Goal: Information Seeking & Learning: Learn about a topic

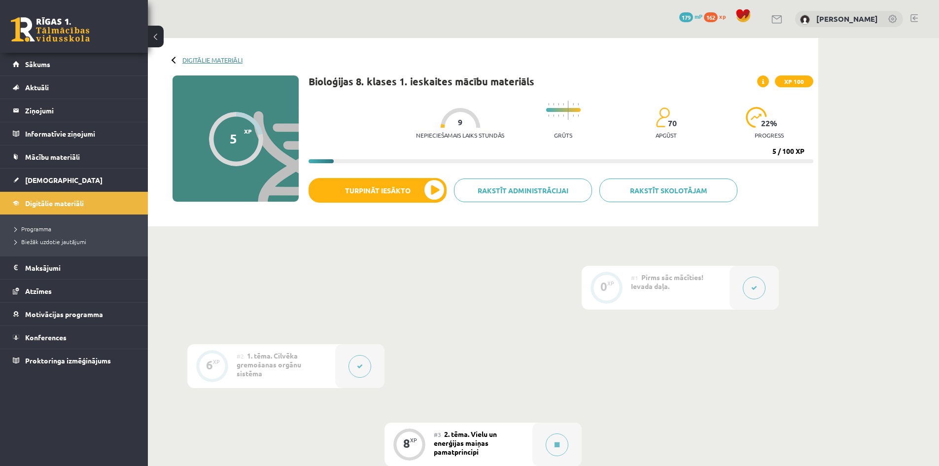
click at [188, 56] on link "Digitālie materiāli" at bounding box center [212, 59] width 60 height 7
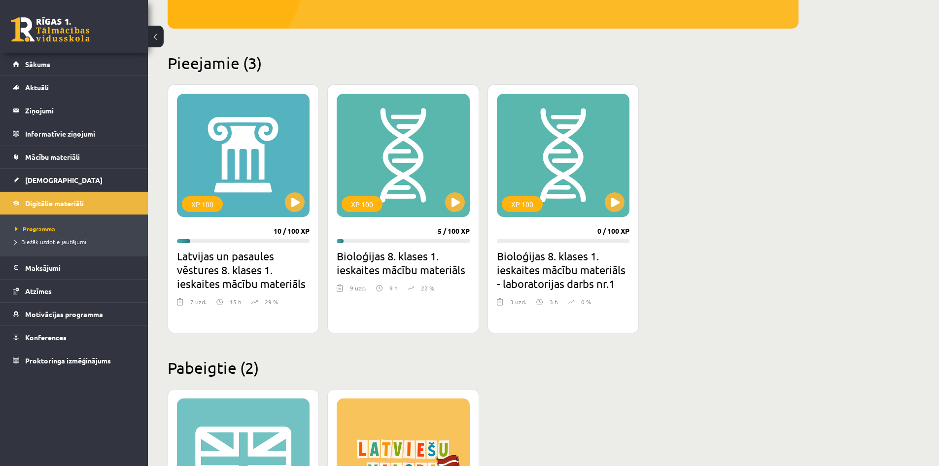
scroll to position [197, 0]
click at [295, 195] on button at bounding box center [295, 202] width 20 height 20
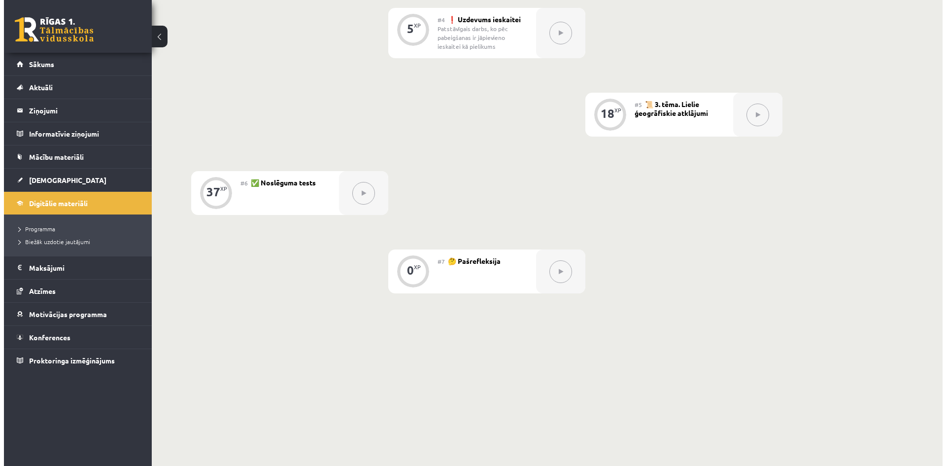
scroll to position [296, 0]
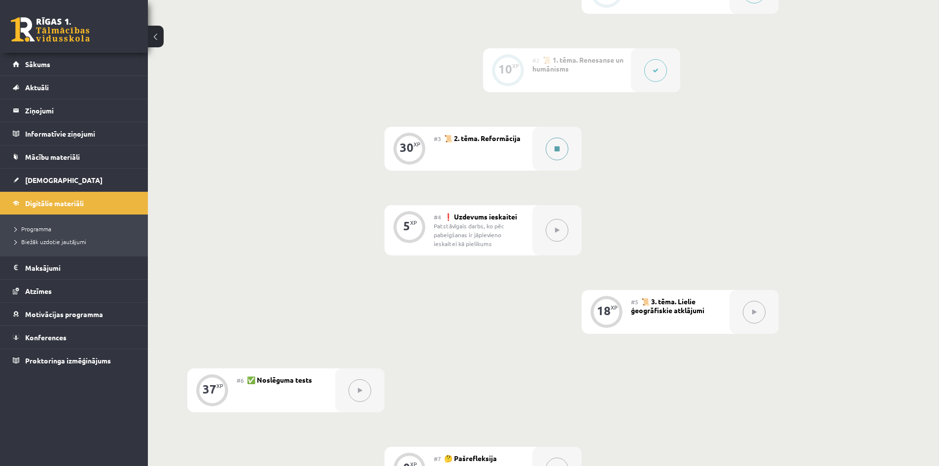
click at [550, 154] on button at bounding box center [557, 148] width 23 height 23
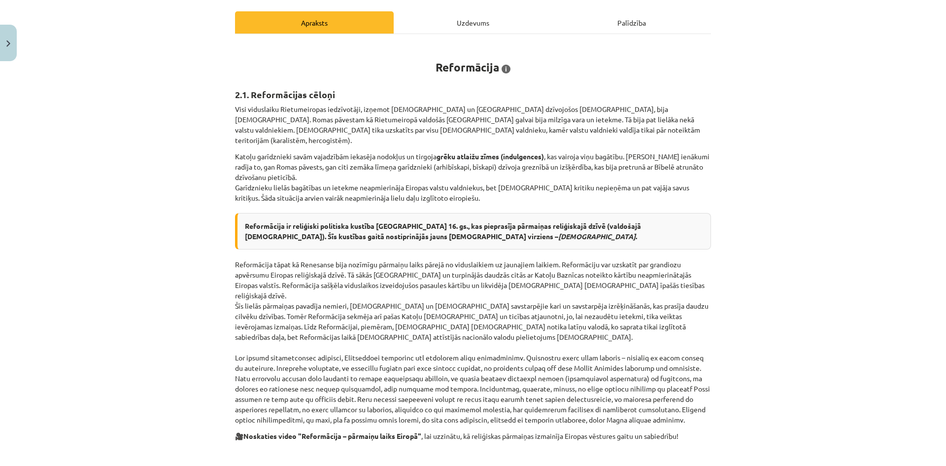
scroll to position [133, 0]
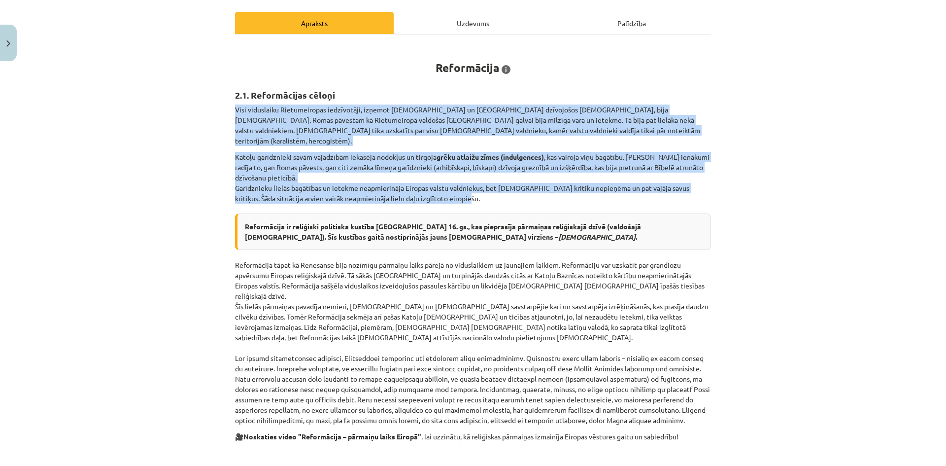
drag, startPoint x: 197, startPoint y: 101, endPoint x: 501, endPoint y: 188, distance: 315.8
click at [501, 188] on div "Mācību tēma: Latvijas un pasaules vēstures 8. klases 1. ieskaites mācību materi…" at bounding box center [473, 233] width 946 height 466
copy div "Visi viduslaiku Rietumeiropas iedzīvotāji, izņemot ebrejus un Spānijā dzīvojošo…"
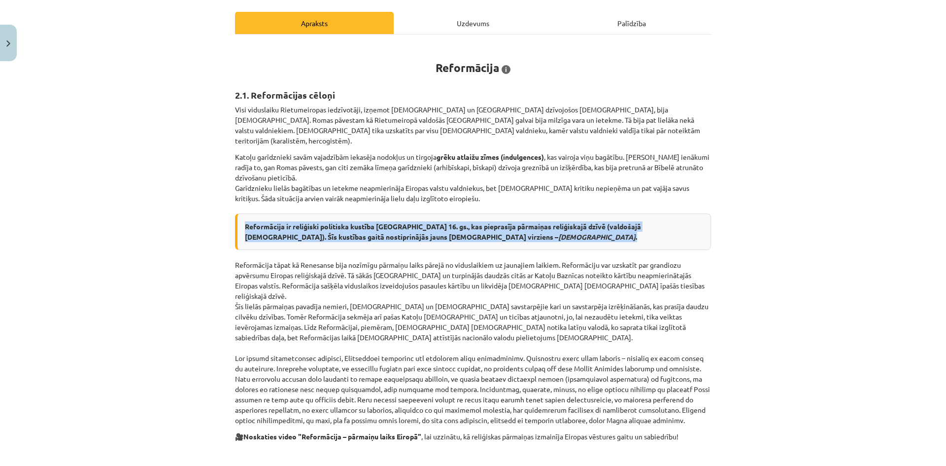
drag, startPoint x: 236, startPoint y: 215, endPoint x: 520, endPoint y: 225, distance: 284.5
click at [520, 225] on div "Reformācija ir reliģiski politiska kustība Eiropā 16. gs., kas pieprasīja pārma…" at bounding box center [473, 231] width 476 height 36
copy strong "Reformācija ir reliģiski politiska kustība Eiropā 16. gs., kas pieprasīja pārma…"
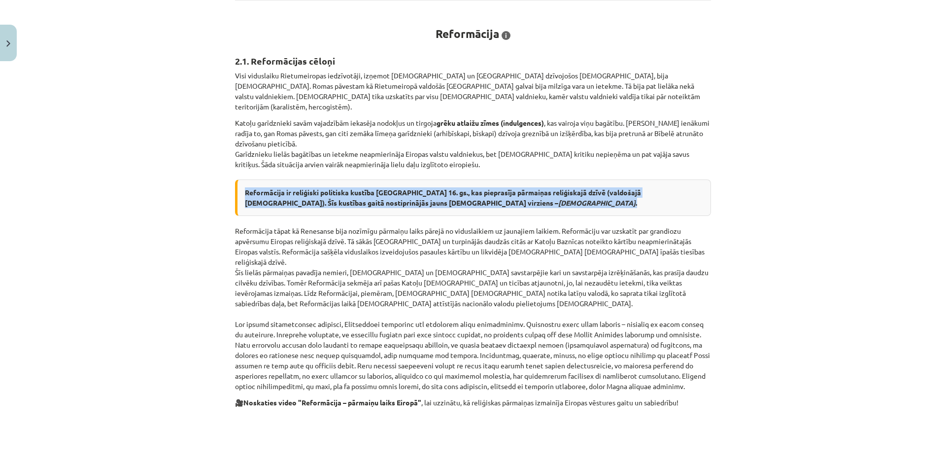
scroll to position [182, 0]
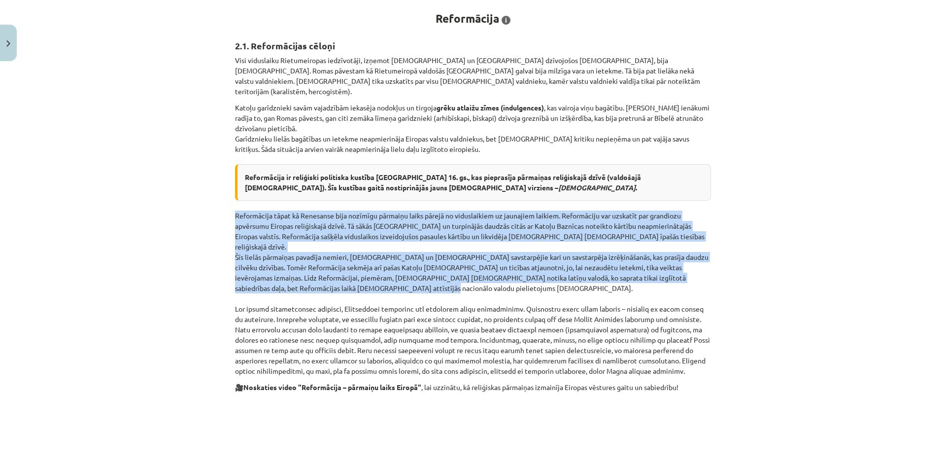
drag, startPoint x: 223, startPoint y: 205, endPoint x: 403, endPoint y: 270, distance: 190.5
click at [403, 270] on div "Mācību tēma: Latvijas un pasaules vēstures 8. klases 1. ieskaites mācību materi…" at bounding box center [473, 233] width 946 height 466
copy p "Reformācija tāpat kā Renesanse bija nozīmīgu pārmaiņu laiks pārejā no viduslaik…"
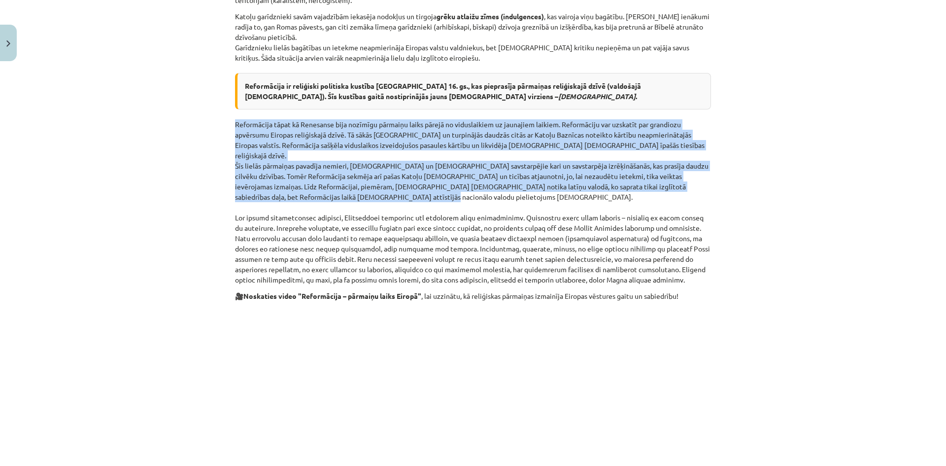
scroll to position [281, 0]
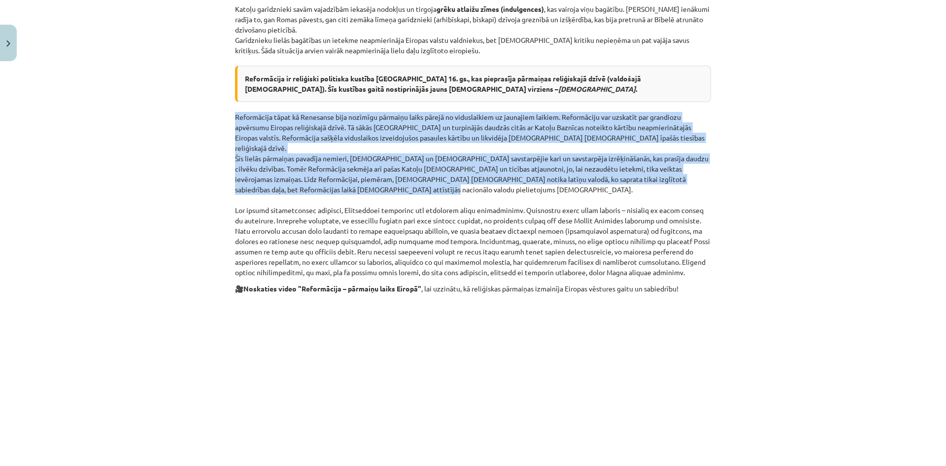
drag, startPoint x: 221, startPoint y: 185, endPoint x: 717, endPoint y: 252, distance: 500.8
click at [716, 253] on div "Mācību tēma: Latvijas un pasaules vēstures 8. klases 1. ieskaites mācību materi…" at bounding box center [473, 233] width 946 height 466
copy p "Bez visiem iepriekšējiem cēloņiem, Reformāciju veicināja arī humānisma ideju iz…"
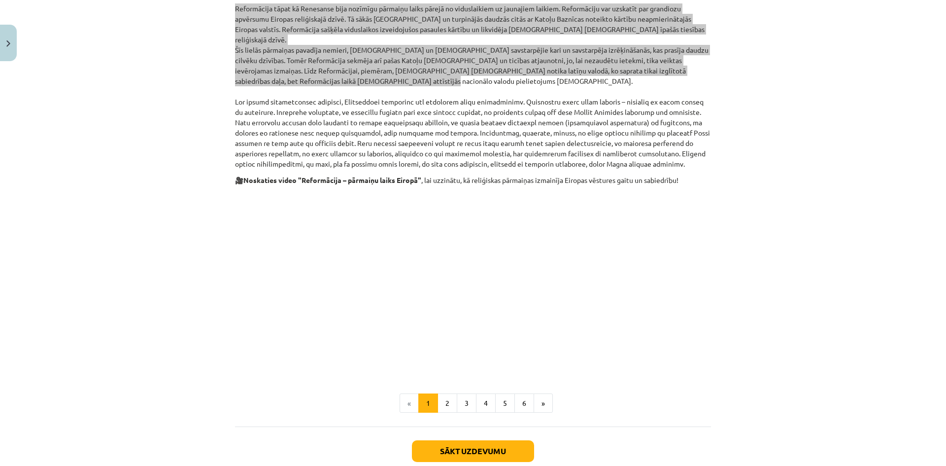
scroll to position [429, 0]
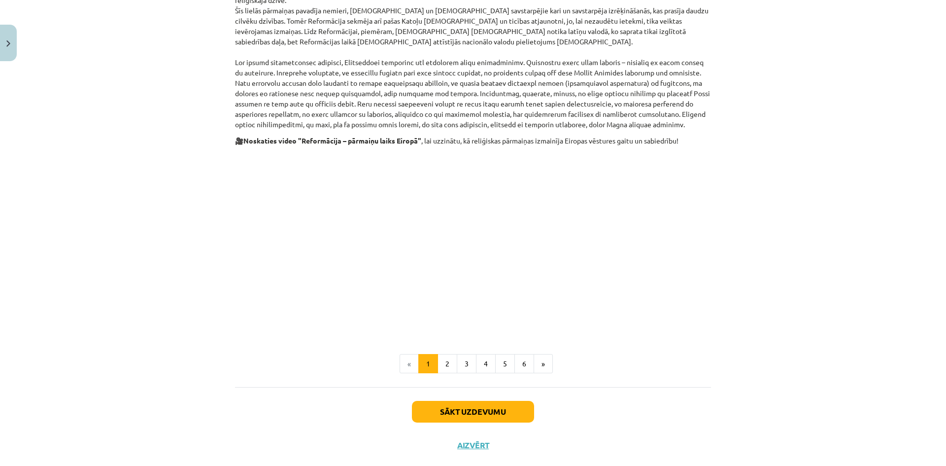
click at [687, 402] on div "Sākt uzdevumu Aizvērt" at bounding box center [473, 421] width 476 height 69
drag, startPoint x: 688, startPoint y: 230, endPoint x: 696, endPoint y: 229, distance: 8.4
click at [691, 229] on p at bounding box center [473, 242] width 476 height 180
click at [445, 354] on button "2" at bounding box center [448, 364] width 20 height 20
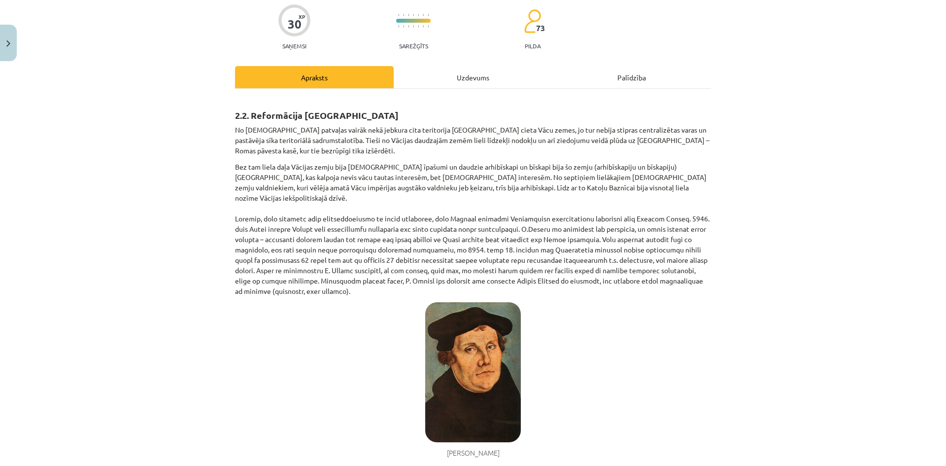
scroll to position [47, 0]
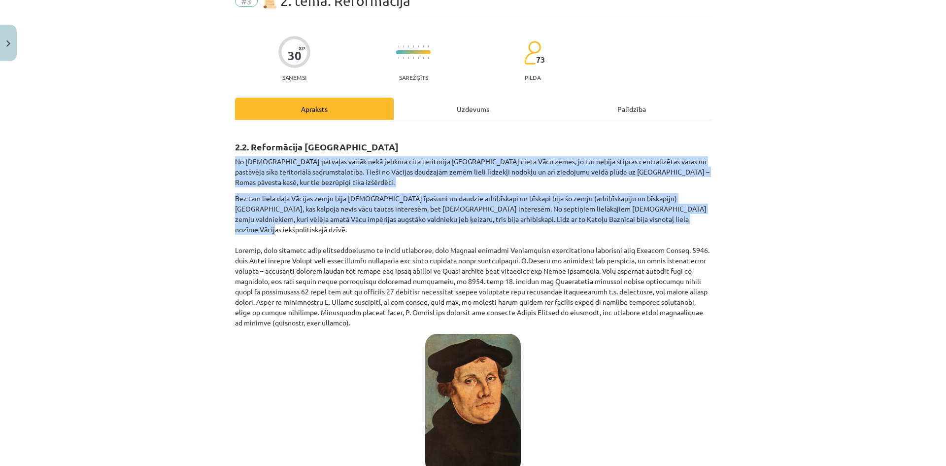
drag, startPoint x: 232, startPoint y: 159, endPoint x: 671, endPoint y: 220, distance: 442.8
copy div "No Katoļu Baznīcas patvaļas vairāk nekā jebkura cita teritorija Eiropā cieta Vā…"
drag, startPoint x: 225, startPoint y: 227, endPoint x: 706, endPoint y: 299, distance: 486.3
click at [706, 299] on div "Mācību tēma: Latvijas un pasaules vēstures 8. klases 1. ieskaites mācību materi…" at bounding box center [473, 233] width 946 height 466
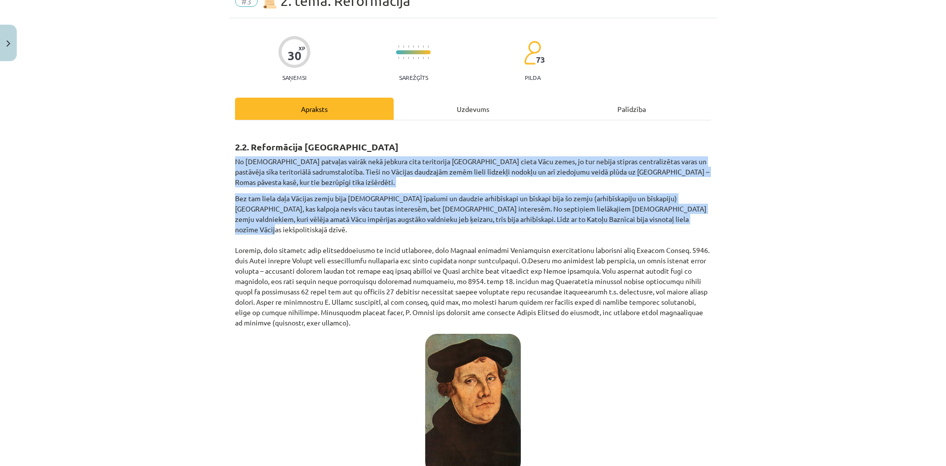
copy p "Pirmais, kurš izrādīja savu neapmierinātību ar esošo situāciju, bija Vācijas pi…"
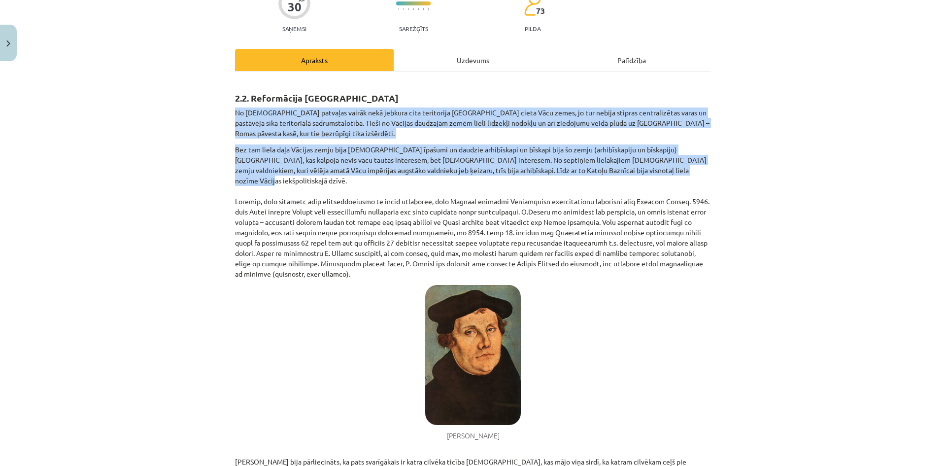
scroll to position [294, 0]
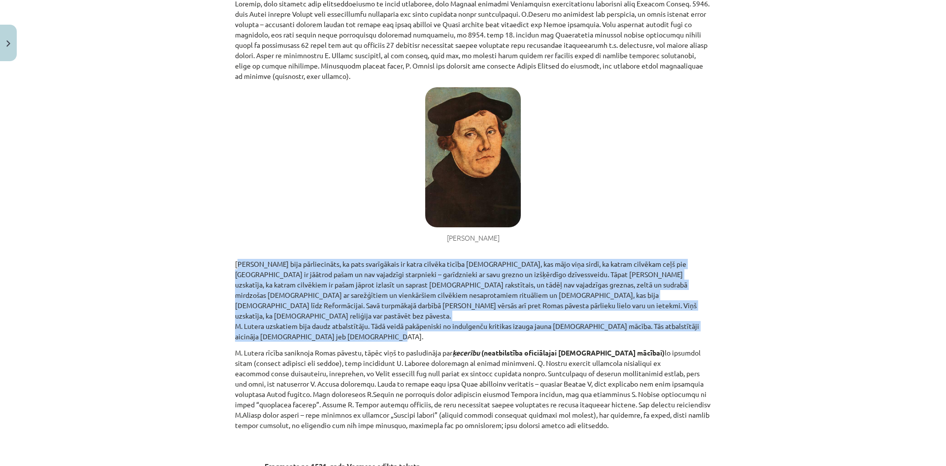
drag, startPoint x: 225, startPoint y: 240, endPoint x: 423, endPoint y: 302, distance: 208.1
click at [423, 303] on div "Mācību tēma: Latvijas un pasaules vēstures 8. klases 1. ieskaites mācību materi…" at bounding box center [473, 233] width 946 height 466
copy p "M. Luters bija pārliecināts, ka pats svarīgākais ir katra cilvēka ticība Dievam…"
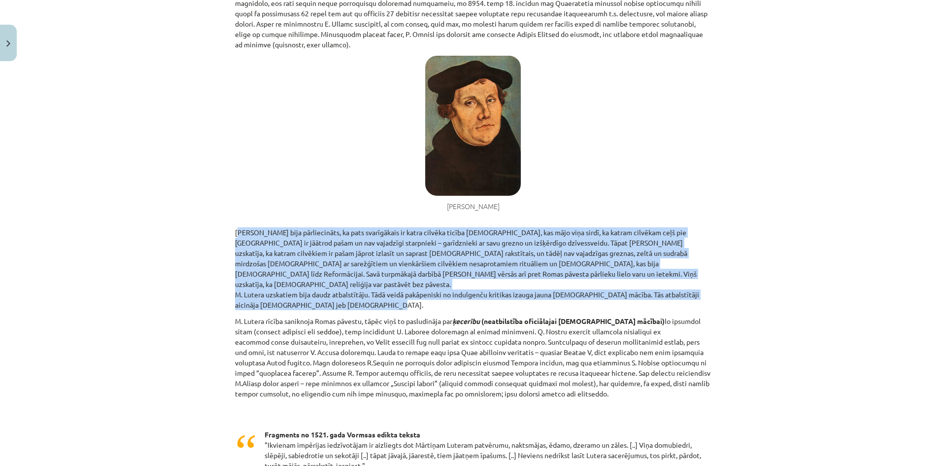
scroll to position [343, 0]
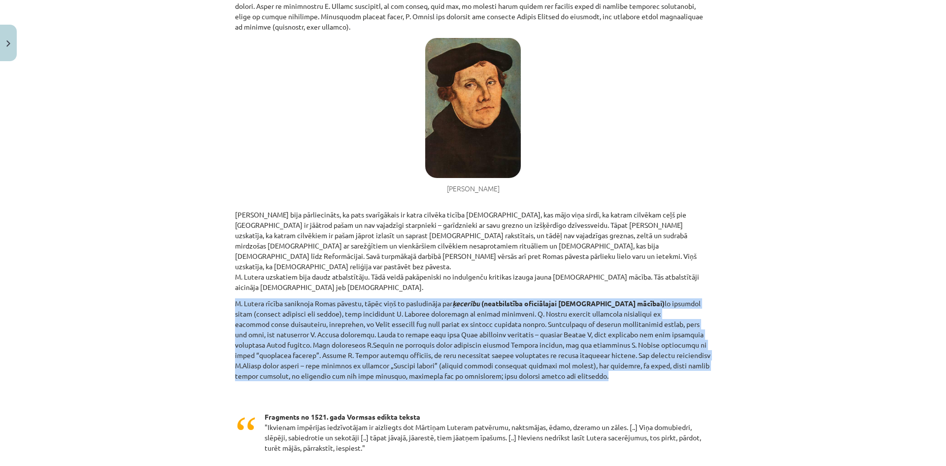
drag, startPoint x: 212, startPoint y: 275, endPoint x: 587, endPoint y: 349, distance: 382.2
click at [588, 349] on div "Mācību tēma: Latvijas un pasaules vēstures 8. klases 1. ieskaites mācību materi…" at bounding box center [473, 233] width 946 height 466
copy p "M. Lutera rīcība saniknoja Romas pāvestu, tāpēc viņš to pasludināja par ķecerīb…"
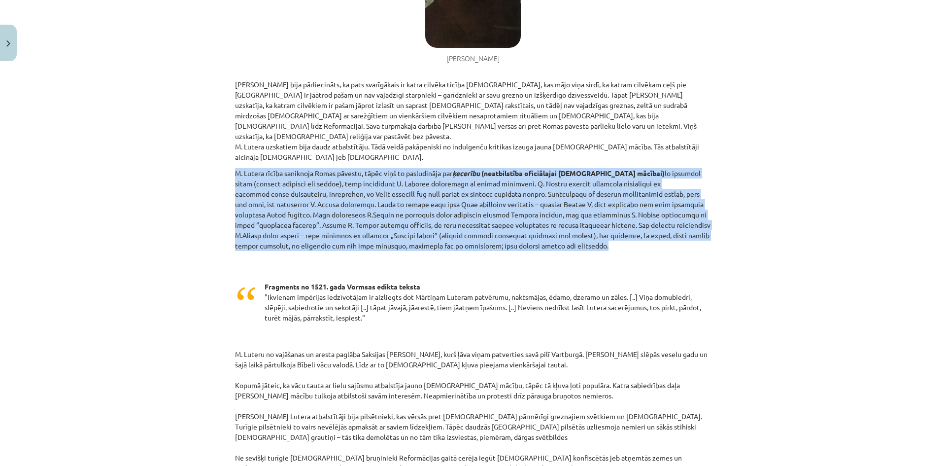
scroll to position [491, 0]
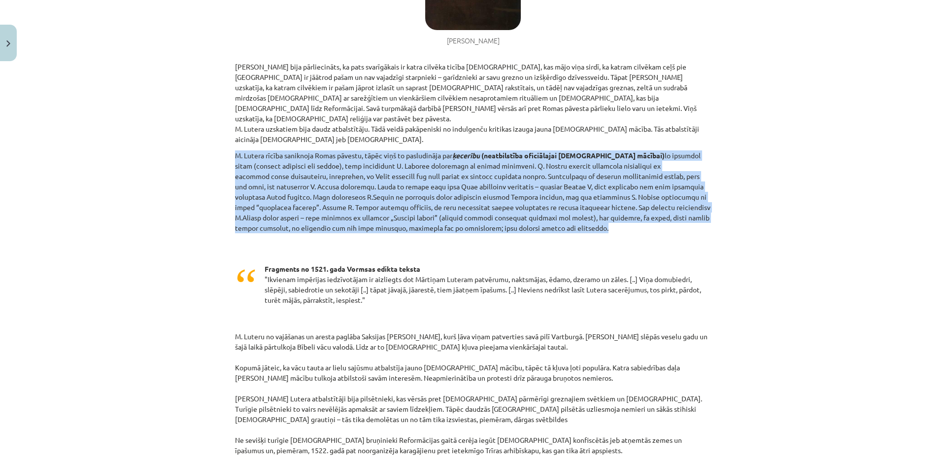
drag, startPoint x: 261, startPoint y: 234, endPoint x: 413, endPoint y: 272, distance: 157.1
click at [413, 272] on p "Fragments no 1521. gada Vormsas edikta teksta "Ikvienam impērijas iedzīvotājam …" at bounding box center [483, 284] width 437 height 41
copy p "Fragments no 1521. gada Vormsas edikta teksta "Ikvienam impērijas iedzīvotājam …"
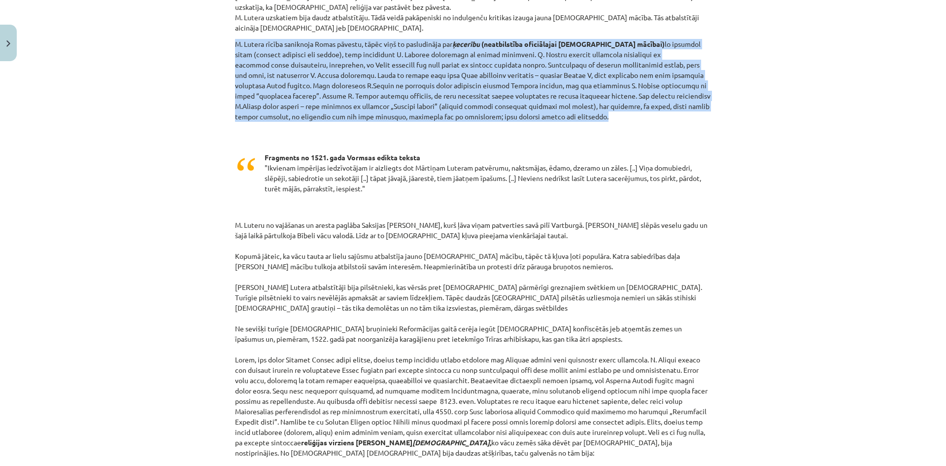
scroll to position [639, 0]
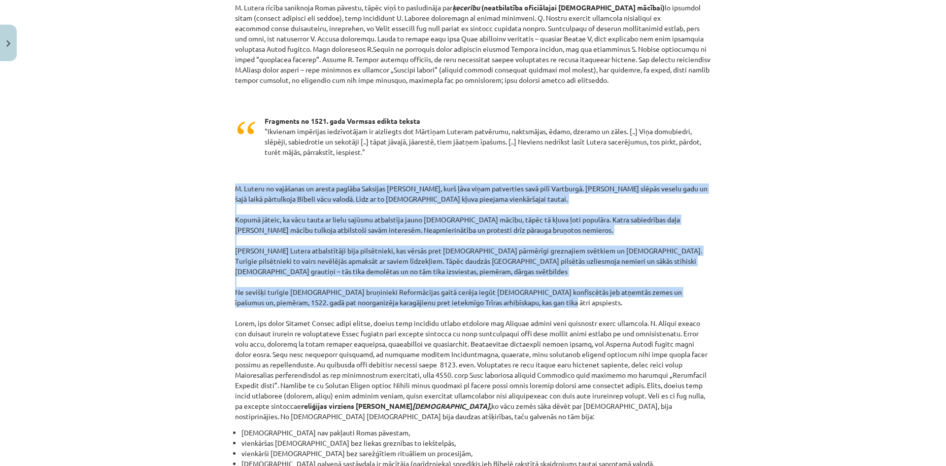
drag, startPoint x: 216, startPoint y: 154, endPoint x: 565, endPoint y: 271, distance: 368.4
click at [565, 271] on div "Mācību tēma: Latvijas un pasaules vēstures 8. klases 1. ieskaites mācību materi…" at bounding box center [473, 233] width 946 height 466
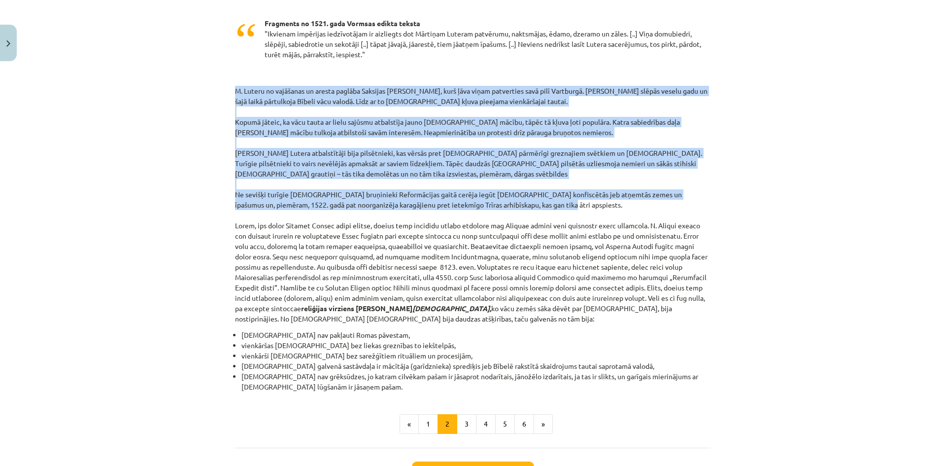
scroll to position [737, 0]
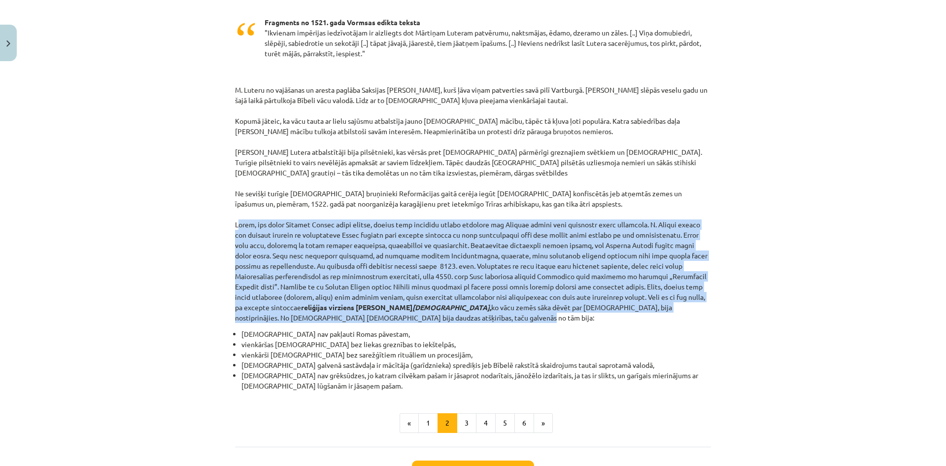
drag, startPoint x: 216, startPoint y: 189, endPoint x: 402, endPoint y: 285, distance: 208.5
click at [402, 285] on div "Mācību tēma: Latvijas un pasaules vēstures 8. klases 1. ieskaites mācību materi…" at bounding box center [473, 233] width 946 height 466
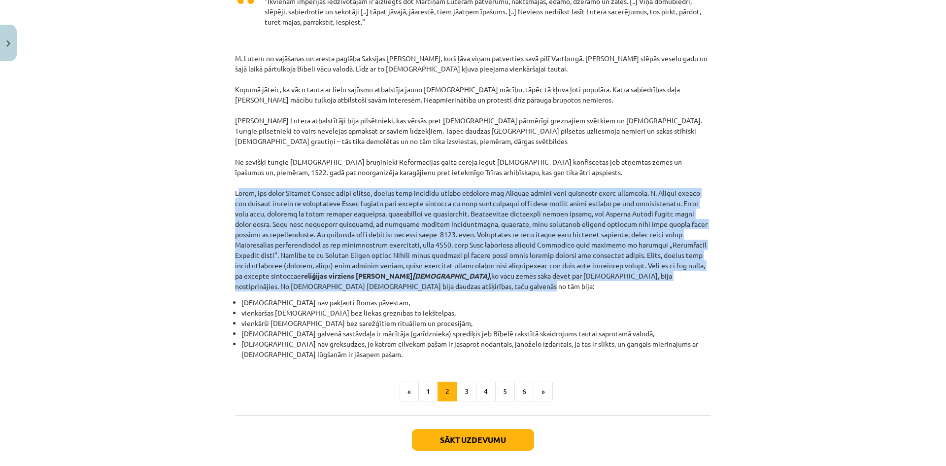
scroll to position [787, 0]
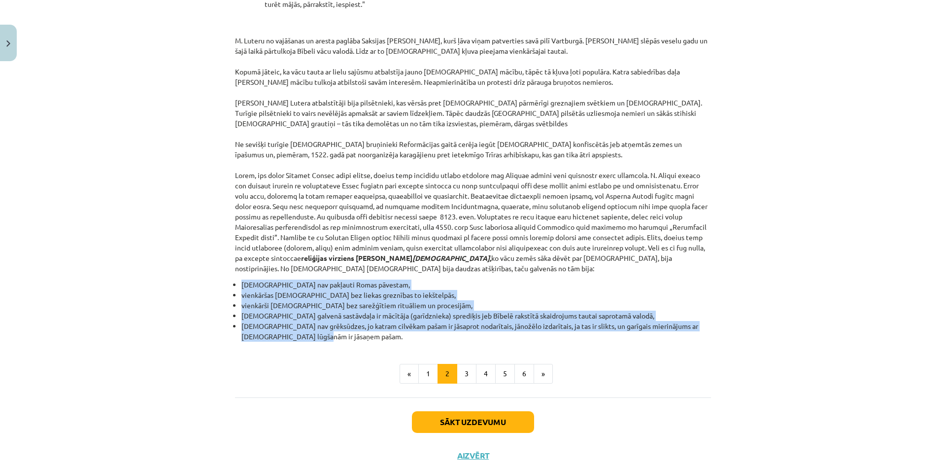
drag, startPoint x: 233, startPoint y: 251, endPoint x: 355, endPoint y: 302, distance: 132.3
click at [355, 302] on ul "luterāņi nav pakļauti Romas pāvestam, vienkāršas baznīcas bez liekas greznības …" at bounding box center [473, 310] width 476 height 62
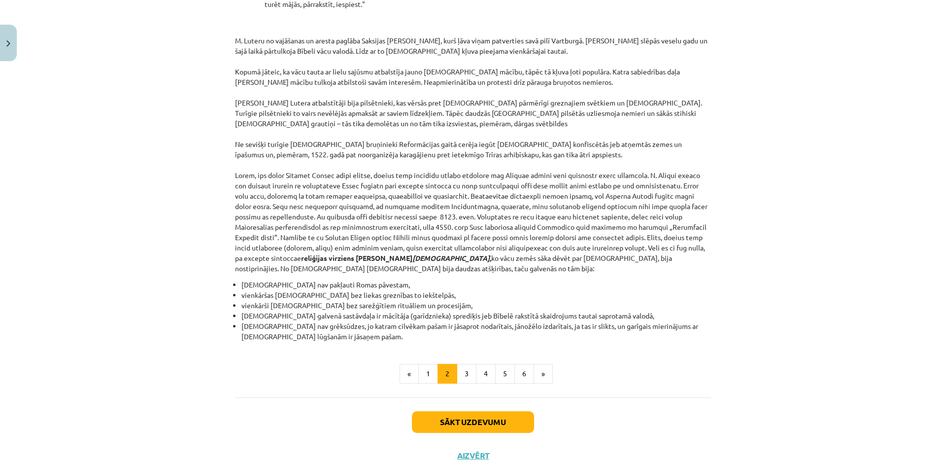
click at [137, 240] on div "Mācību tēma: Latvijas un pasaules vēstures 8. klases 1. ieskaites mācību materi…" at bounding box center [473, 233] width 946 height 466
drag, startPoint x: 525, startPoint y: 227, endPoint x: 527, endPoint y: 237, distance: 10.5
click at [527, 237] on p "M. Luteru no vajāšanas un aresta paglāba Saksijas valdnieks Frīdrihs, kurš ļāva…" at bounding box center [473, 154] width 476 height 238
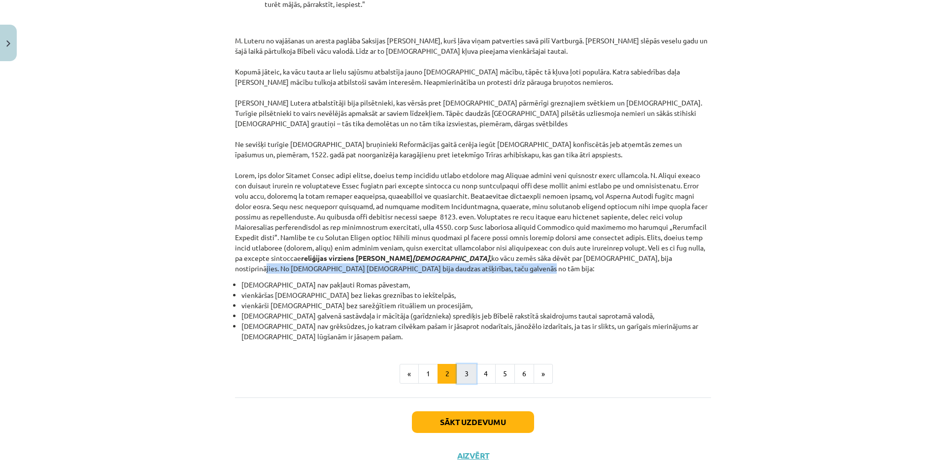
click at [466, 364] on button "3" at bounding box center [467, 374] width 20 height 20
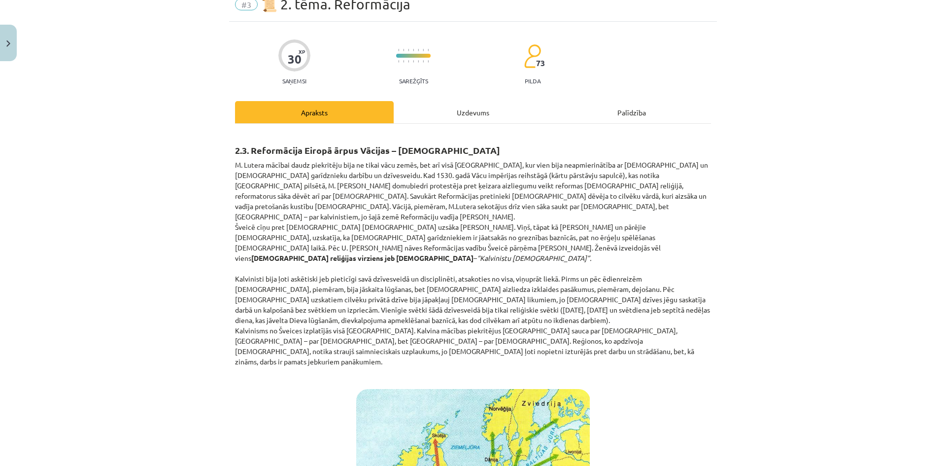
scroll to position [29, 0]
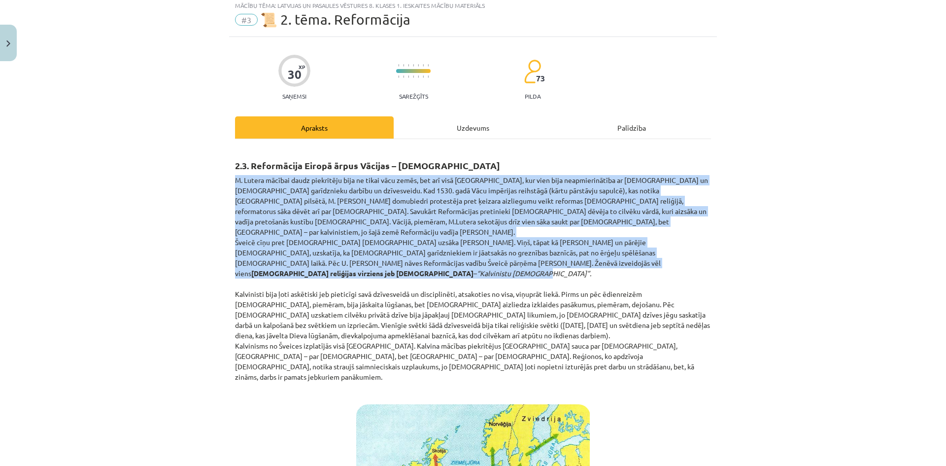
drag, startPoint x: 216, startPoint y: 181, endPoint x: 589, endPoint y: 252, distance: 379.7
click at [589, 252] on div "Mācību tēma: Latvijas un pasaules vēstures 8. klases 1. ieskaites mācību materi…" at bounding box center [473, 233] width 946 height 466
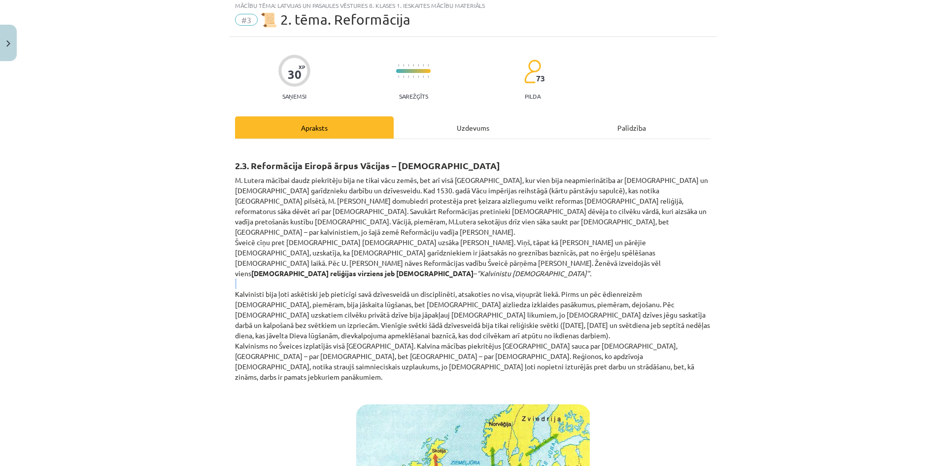
drag, startPoint x: 222, startPoint y: 264, endPoint x: 231, endPoint y: 276, distance: 15.6
click at [231, 276] on div "Mācību tēma: Latvijas un pasaules vēstures 8. klases 1. ieskaites mācību materi…" at bounding box center [473, 233] width 946 height 466
click at [205, 276] on div "Mācību tēma: Latvijas un pasaules vēstures 8. klases 1. ieskaites mācību materi…" at bounding box center [473, 233] width 946 height 466
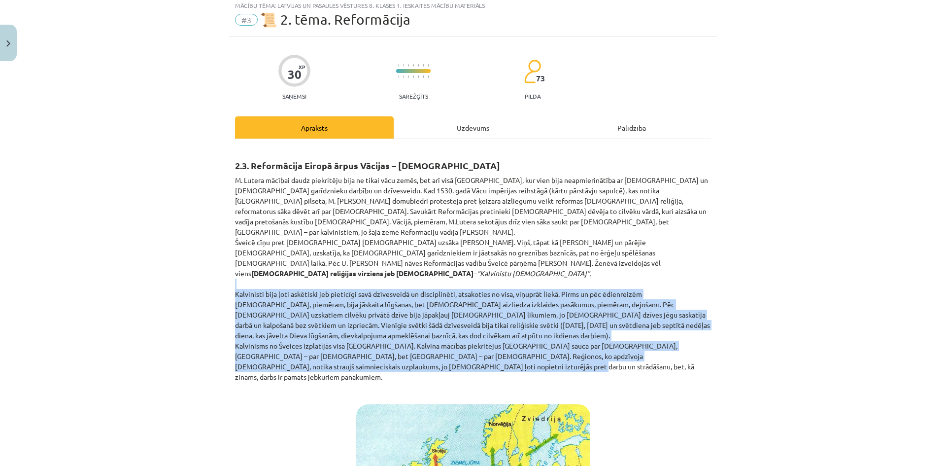
drag, startPoint x: 228, startPoint y: 267, endPoint x: 464, endPoint y: 344, distance: 248.3
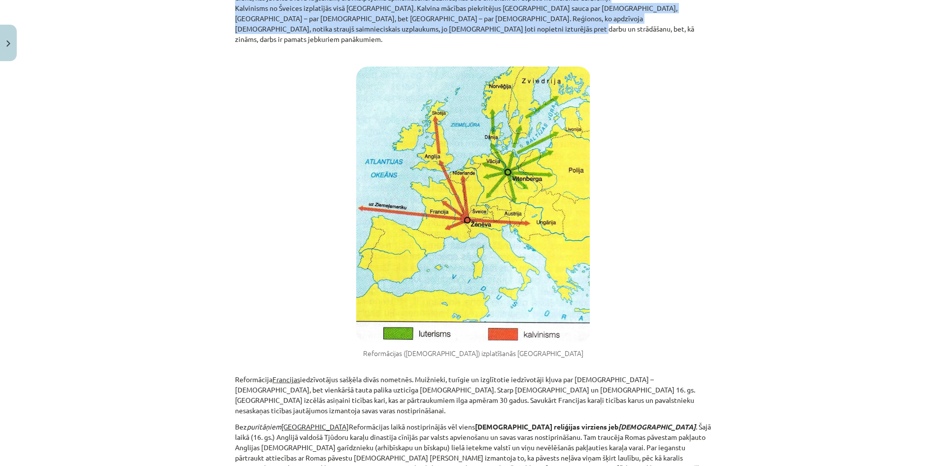
scroll to position [423, 0]
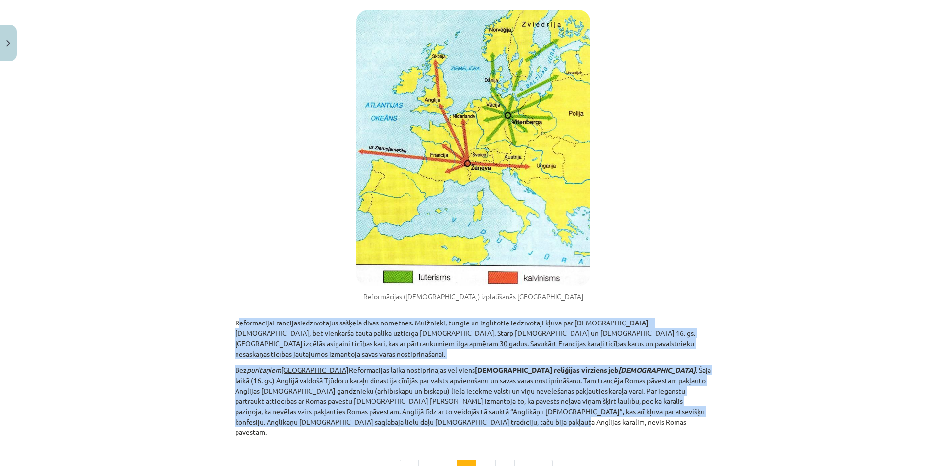
drag, startPoint x: 227, startPoint y: 290, endPoint x: 717, endPoint y: 378, distance: 497.6
click at [717, 378] on div "Mācību tēma: Latvijas un pasaules vēstures 8. klases 1. ieskaites mācību materi…" at bounding box center [473, 233] width 946 height 466
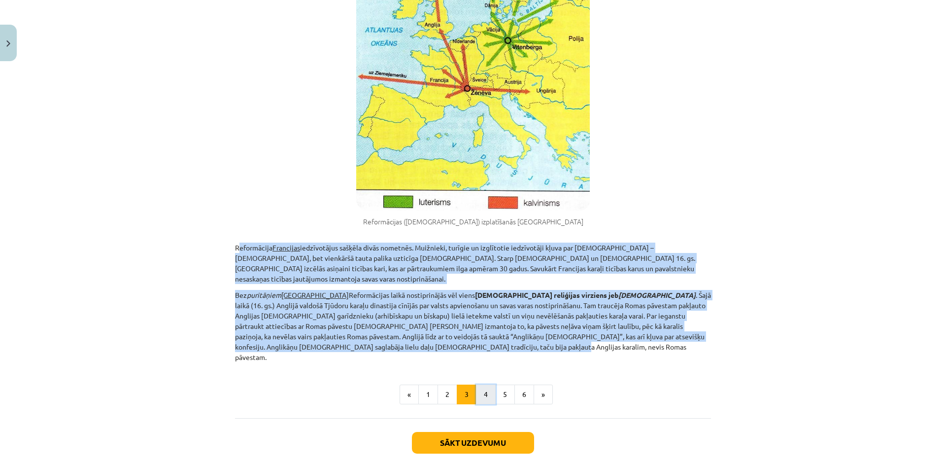
click at [485, 384] on button "4" at bounding box center [486, 394] width 20 height 20
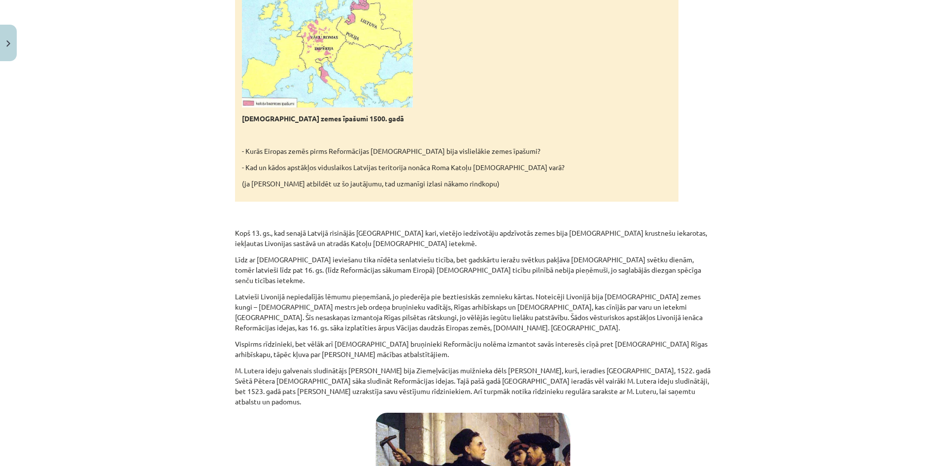
scroll to position [521, 0]
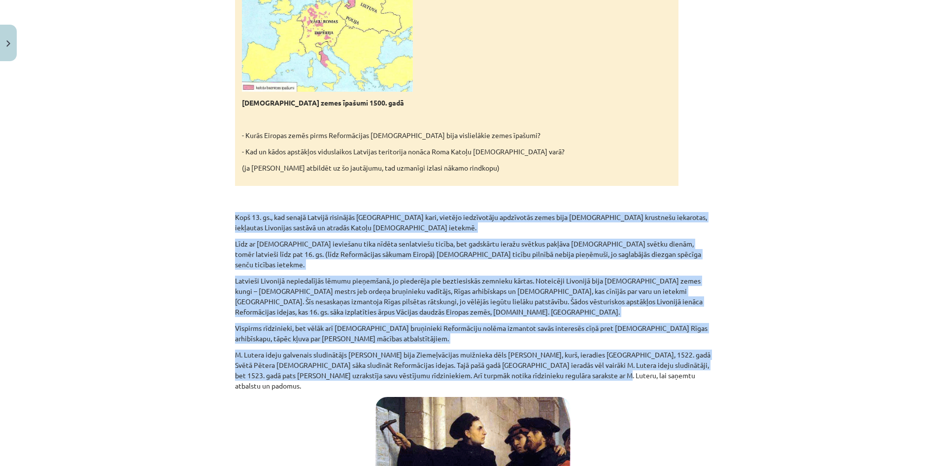
drag, startPoint x: 228, startPoint y: 206, endPoint x: 669, endPoint y: 351, distance: 463.9
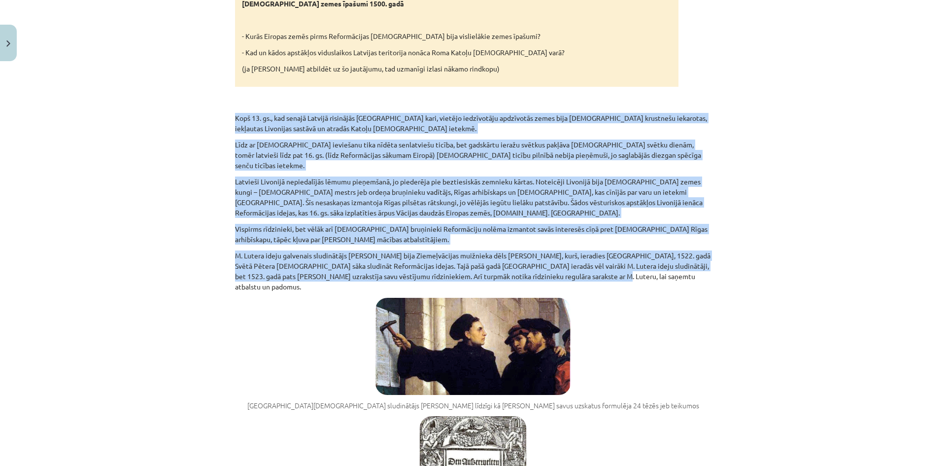
scroll to position [620, 0]
click at [235, 224] on p "Vispirms rīdzinieki, bet vēlāk arī Livonijas ordeņa bruņinieki Reformāciju nolē…" at bounding box center [473, 234] width 476 height 21
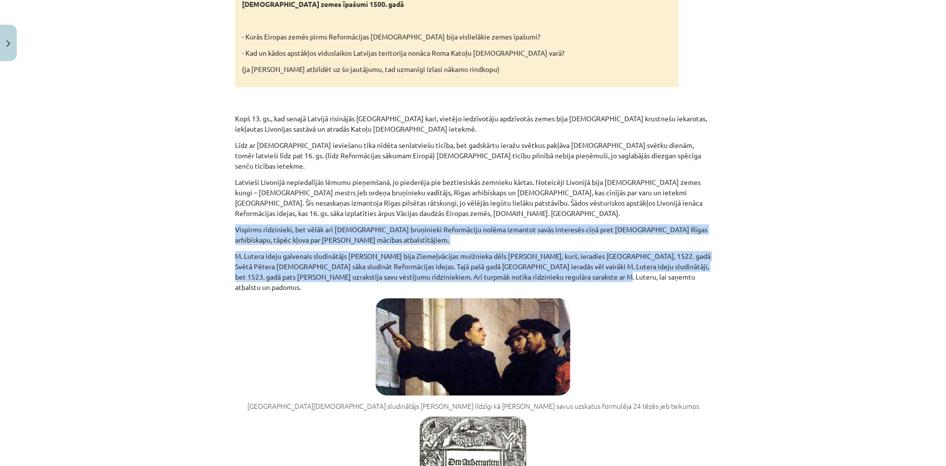
drag, startPoint x: 225, startPoint y: 208, endPoint x: 629, endPoint y: 255, distance: 406.4
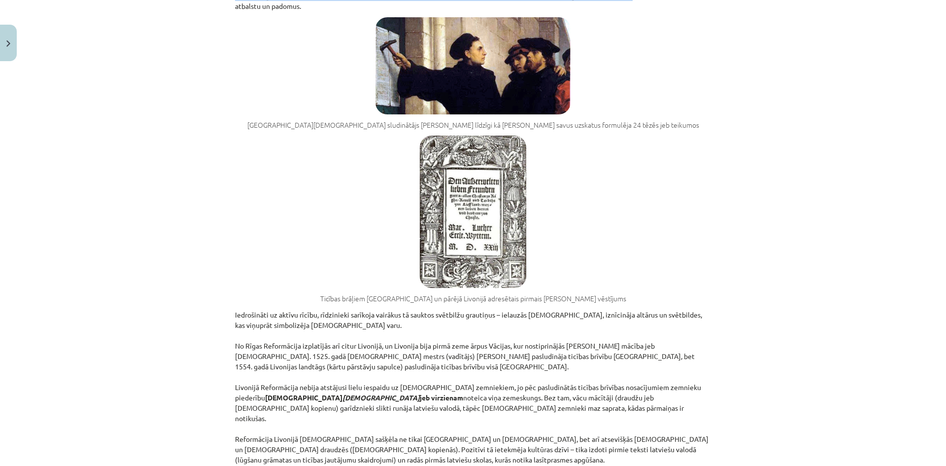
scroll to position [916, 0]
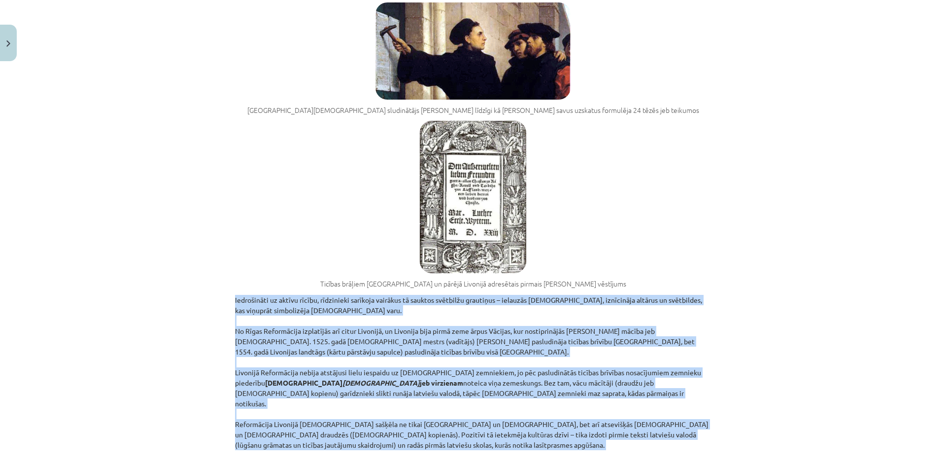
drag, startPoint x: 224, startPoint y: 266, endPoint x: 501, endPoint y: 412, distance: 313.0
click at [501, 412] on div "Mācību tēma: Latvijas un pasaules vēstures 8. klases 1. ieskaites mācību materi…" at bounding box center [473, 233] width 946 height 466
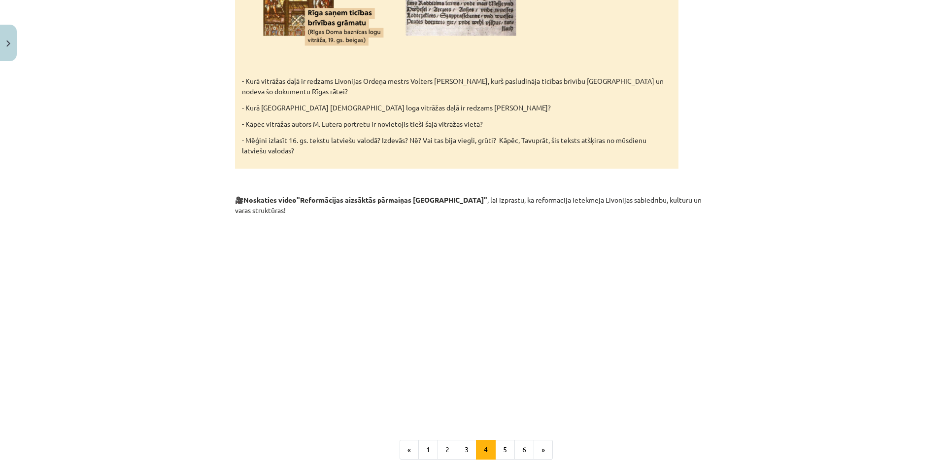
scroll to position [1606, 0]
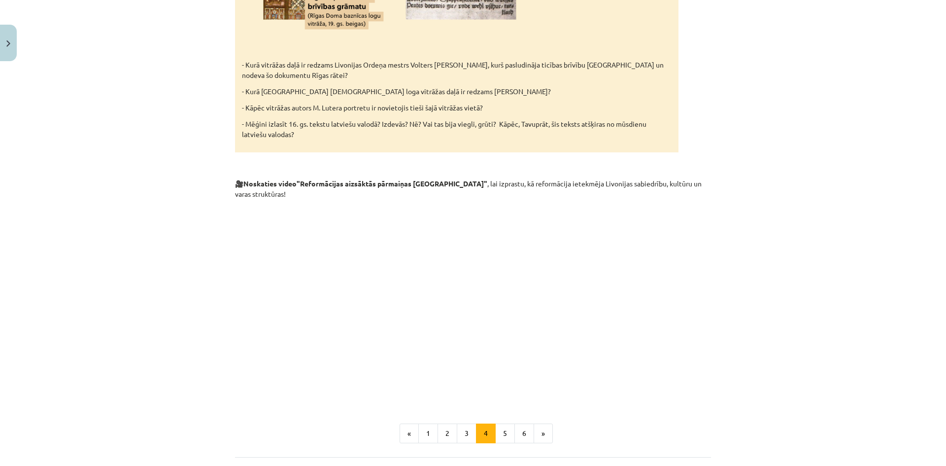
click at [716, 366] on div "Mācību tēma: Latvijas un pasaules vēstures 8. klases 1. ieskaites mācību materi…" at bounding box center [473, 233] width 946 height 466
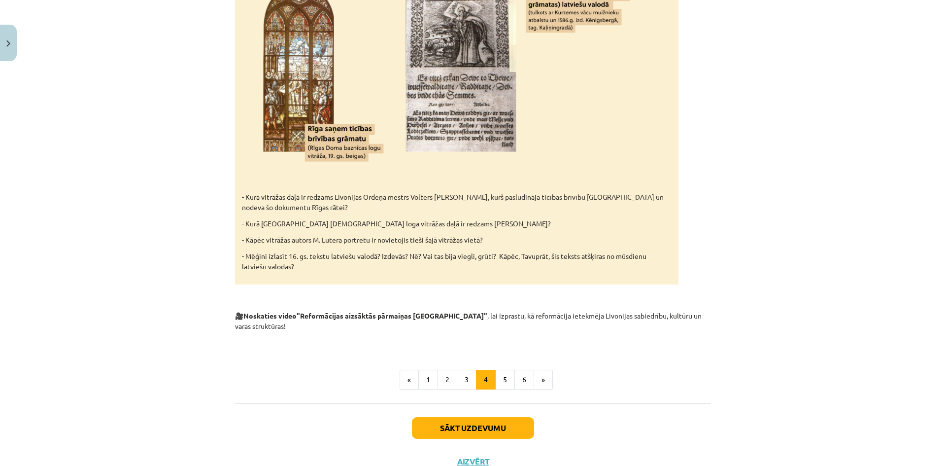
scroll to position [1600, 0]
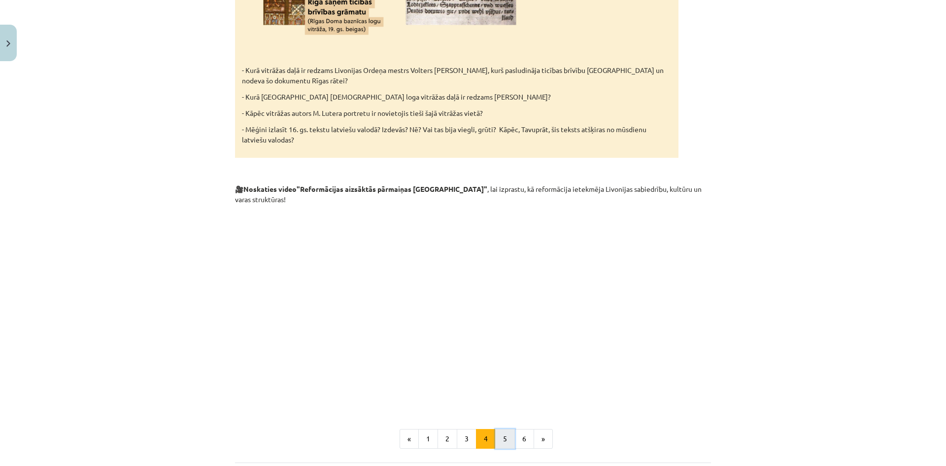
click at [505, 429] on button "5" at bounding box center [505, 439] width 20 height 20
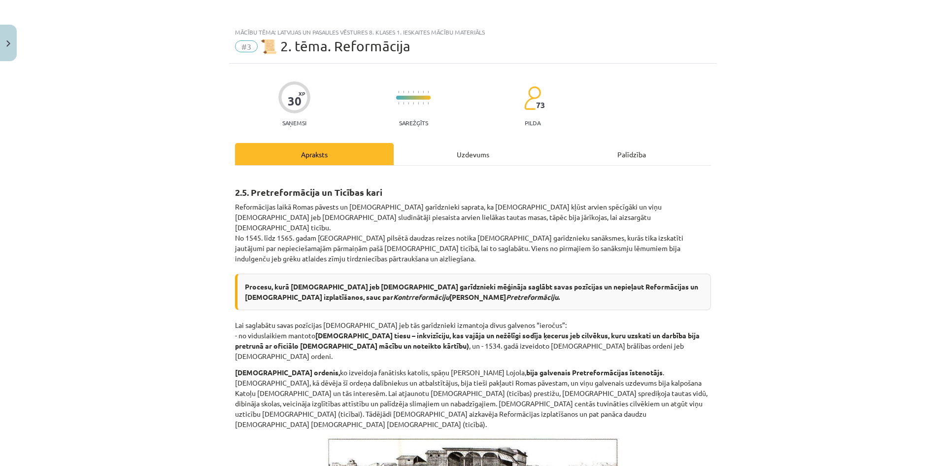
scroll to position [0, 0]
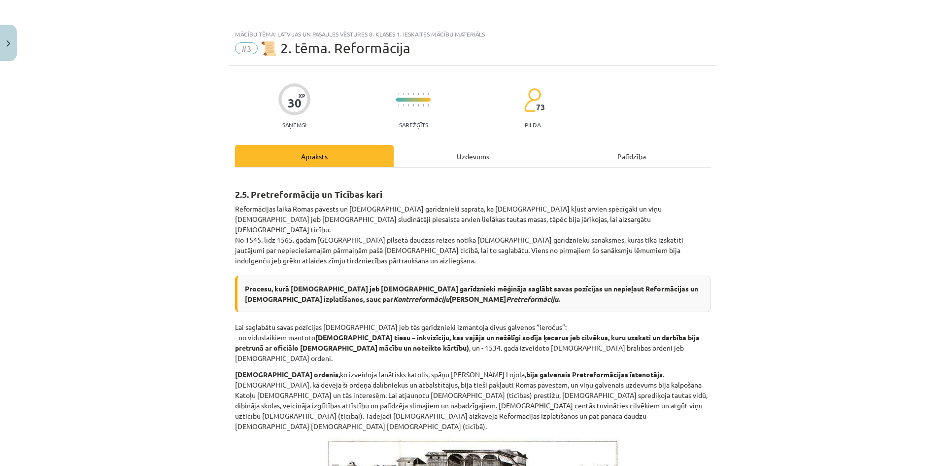
click at [465, 152] on div "Uzdevums" at bounding box center [473, 156] width 159 height 22
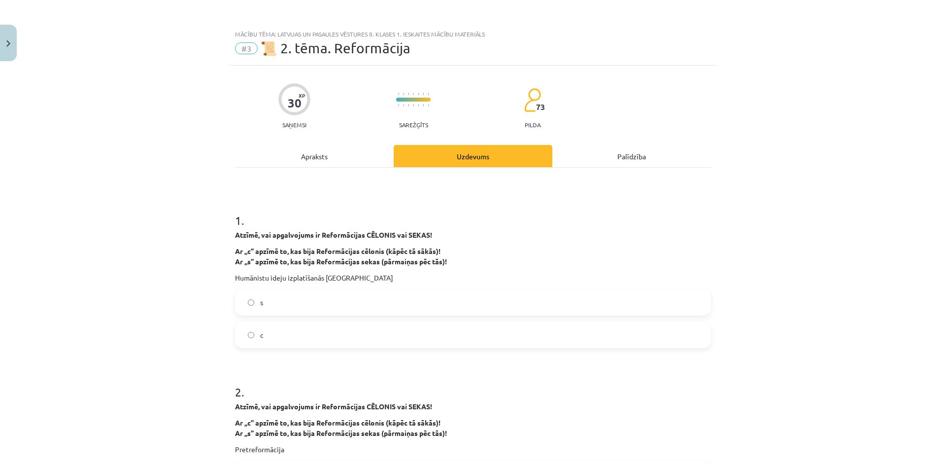
scroll to position [25, 0]
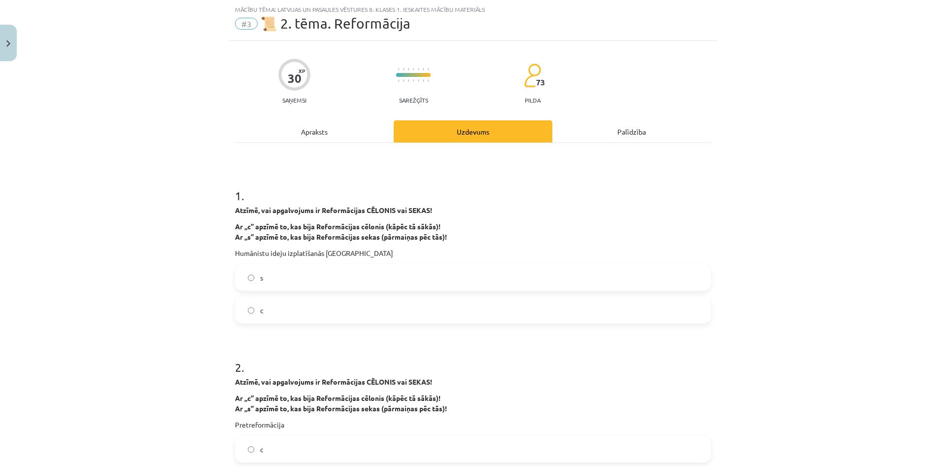
click at [297, 307] on label "с" at bounding box center [473, 310] width 474 height 25
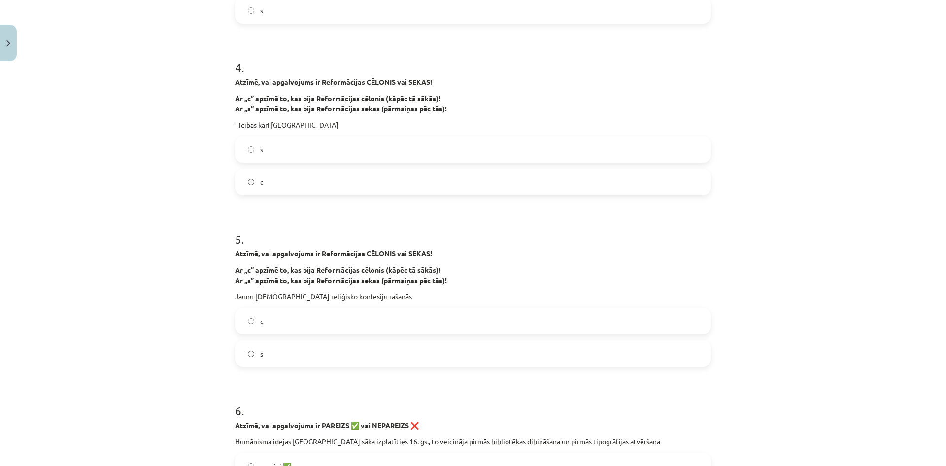
scroll to position [813, 0]
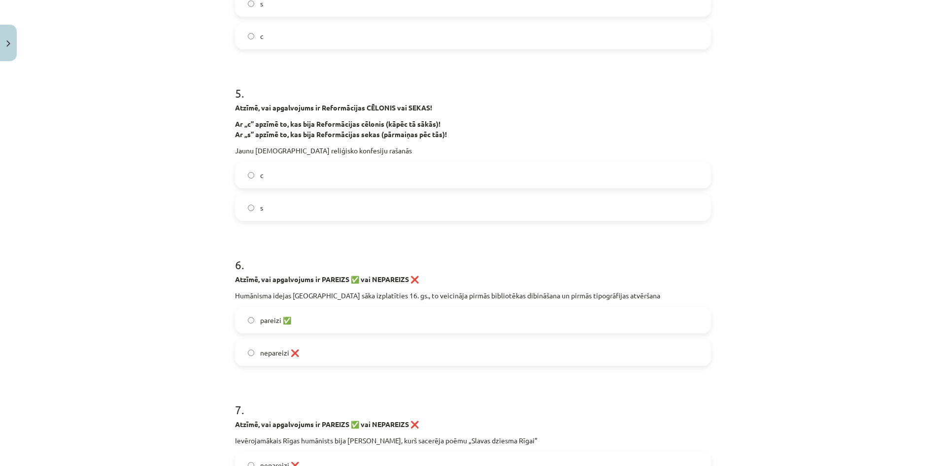
click at [357, 205] on label "s" at bounding box center [473, 207] width 474 height 25
click at [465, 359] on label "nepareizi ❌" at bounding box center [473, 352] width 474 height 25
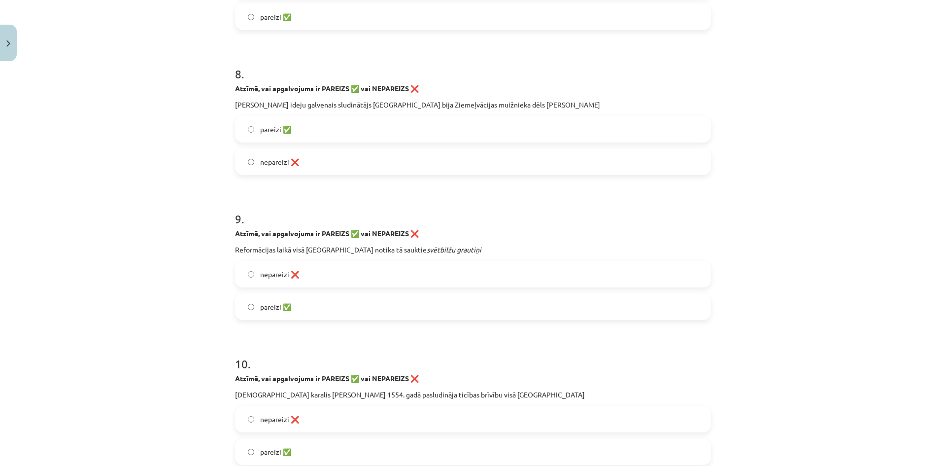
scroll to position [1306, 0]
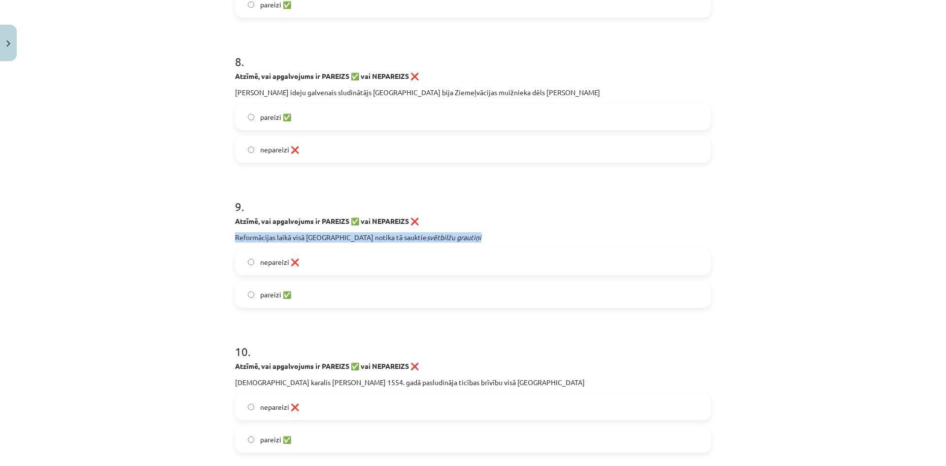
drag, startPoint x: 269, startPoint y: 237, endPoint x: 436, endPoint y: 238, distance: 166.6
click at [436, 238] on p "Reformācijas laikā visā Livonijā notika tā sauktie svētbilžu grautiņi" at bounding box center [473, 237] width 476 height 10
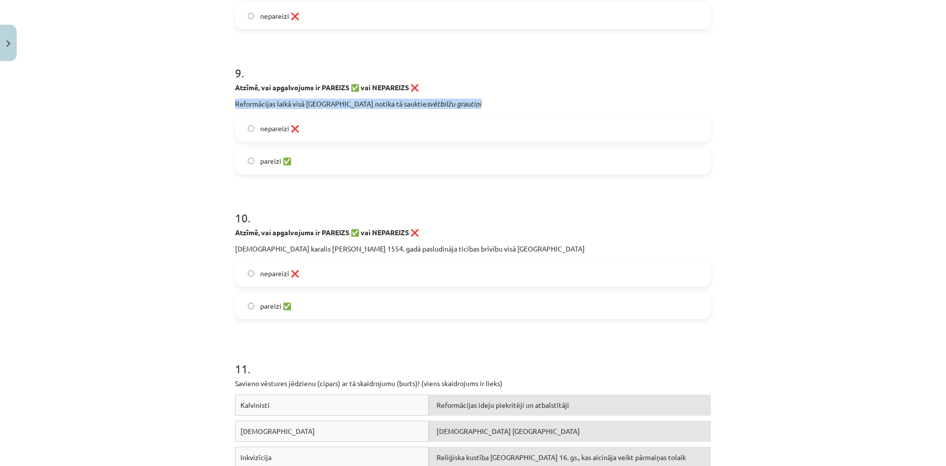
scroll to position [1454, 0]
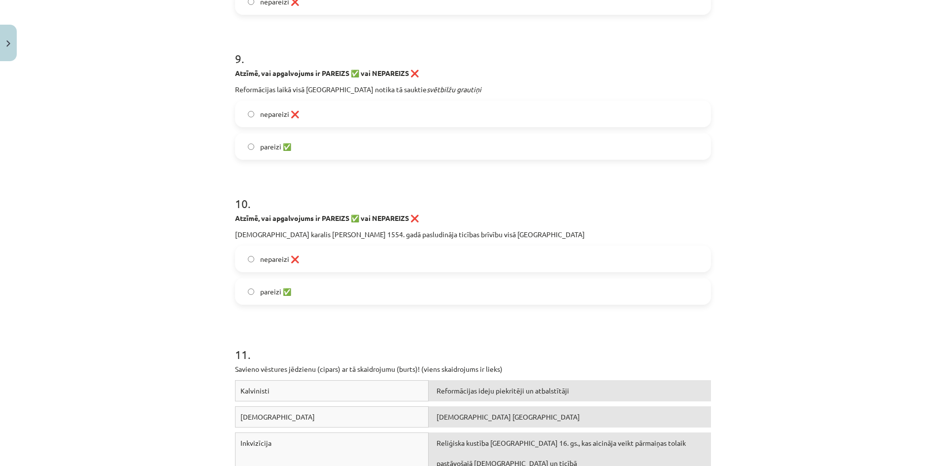
click at [393, 283] on label "pareizi ✅" at bounding box center [473, 291] width 474 height 25
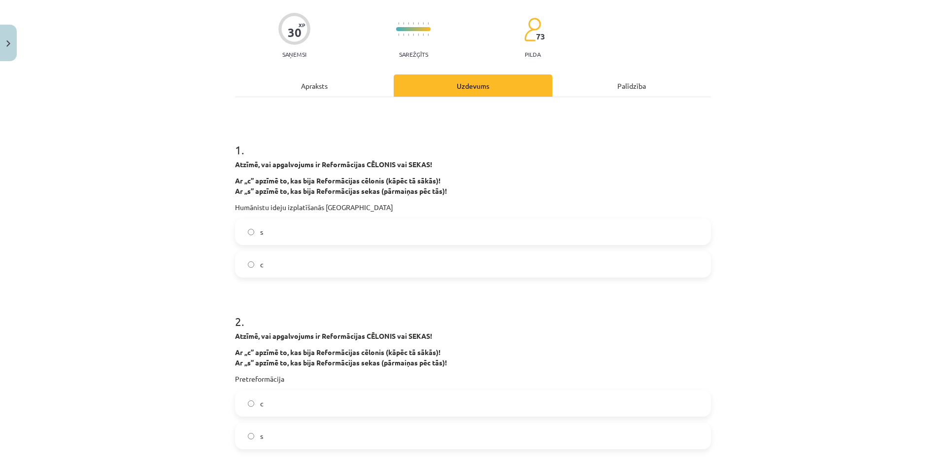
scroll to position [0, 0]
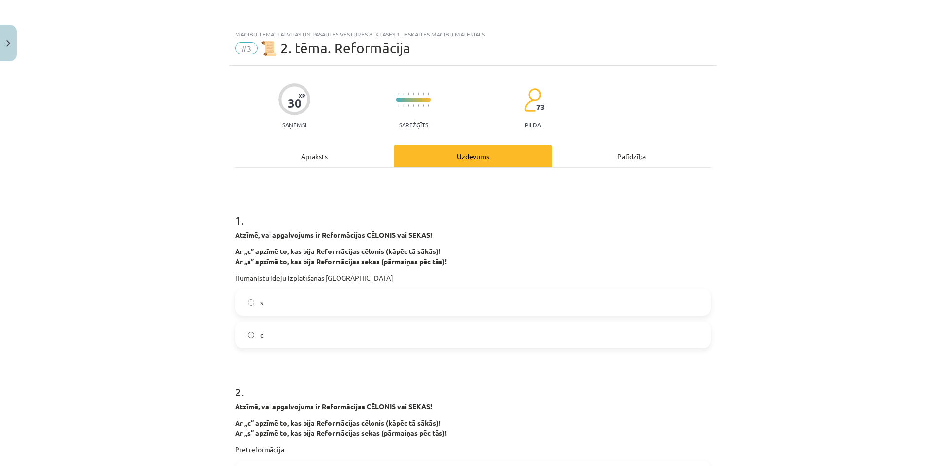
click at [329, 164] on div "Apraksts" at bounding box center [314, 156] width 159 height 22
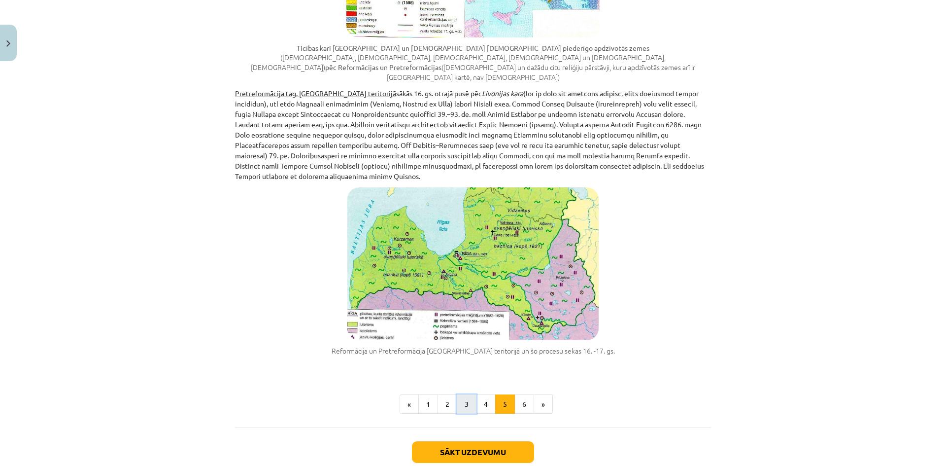
click at [457, 394] on button "3" at bounding box center [467, 404] width 20 height 20
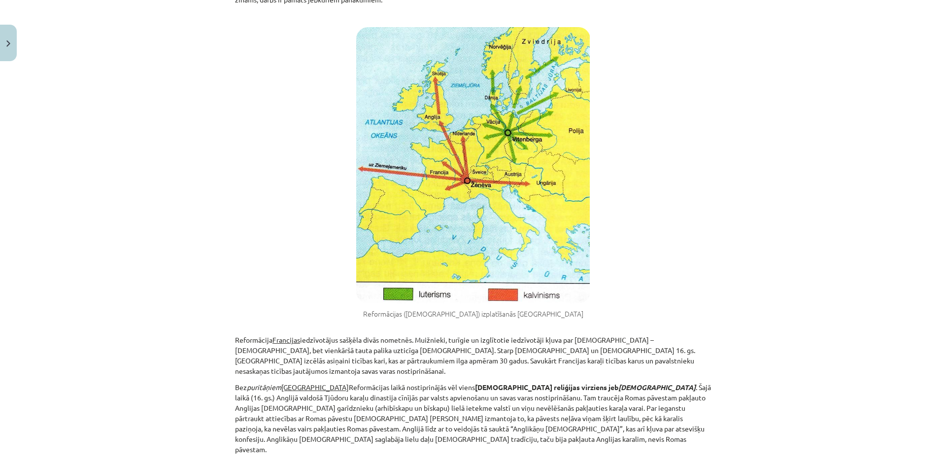
scroll to position [423, 0]
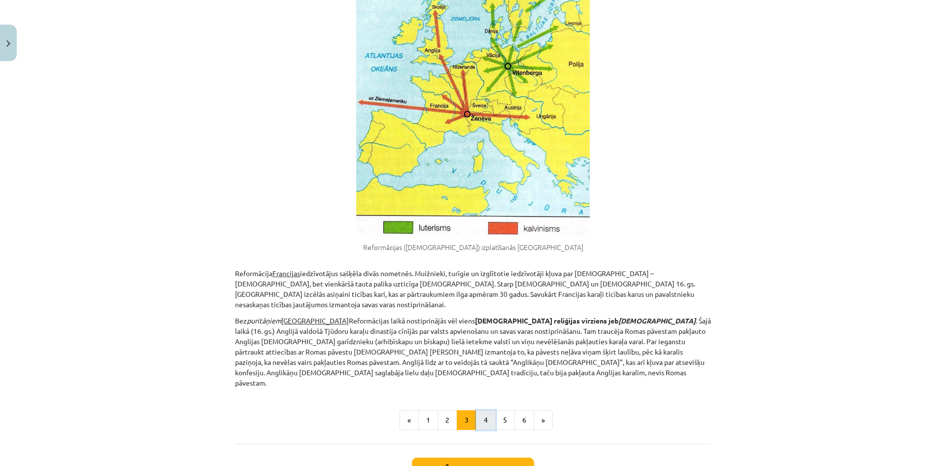
click at [478, 410] on button "4" at bounding box center [486, 420] width 20 height 20
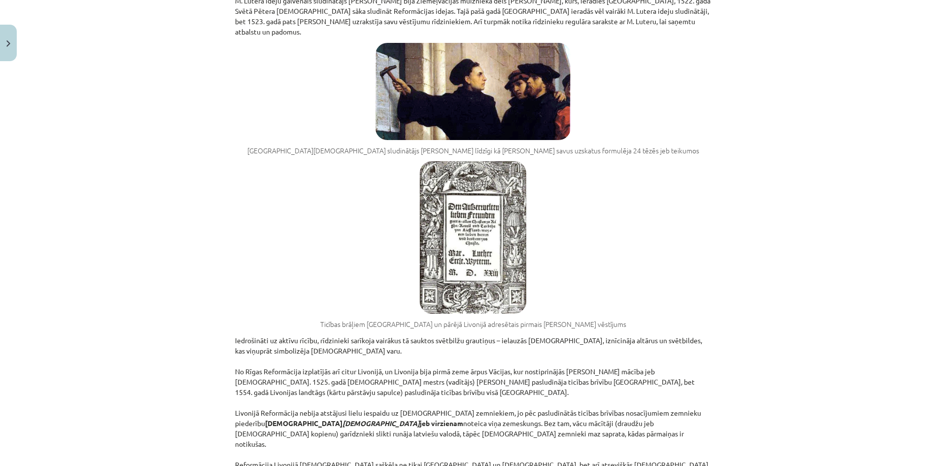
scroll to position [916, 0]
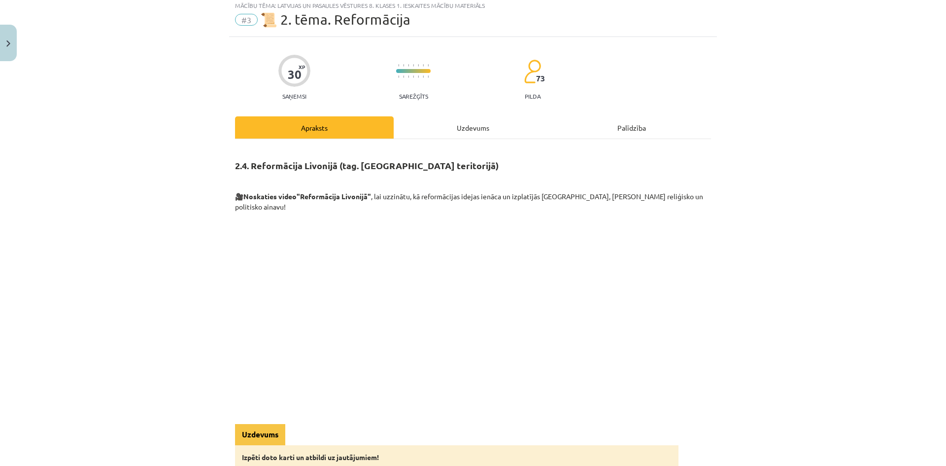
click at [450, 118] on div "Uzdevums" at bounding box center [473, 127] width 159 height 22
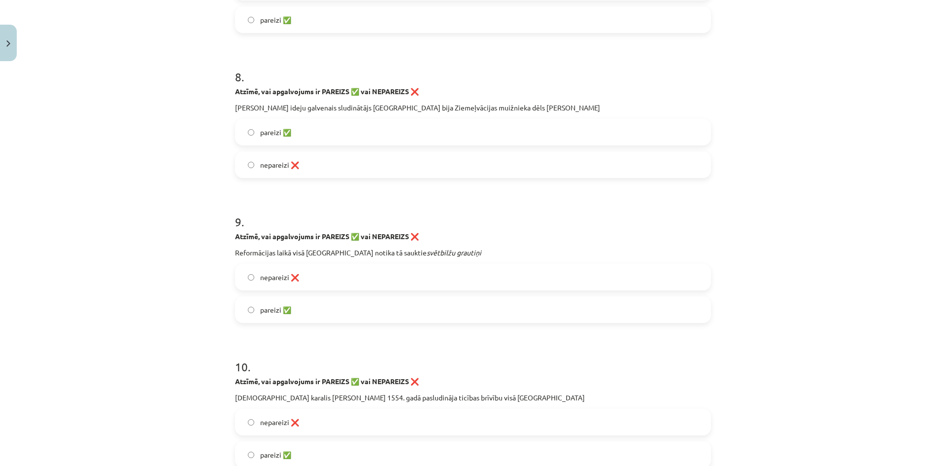
scroll to position [1404, 0]
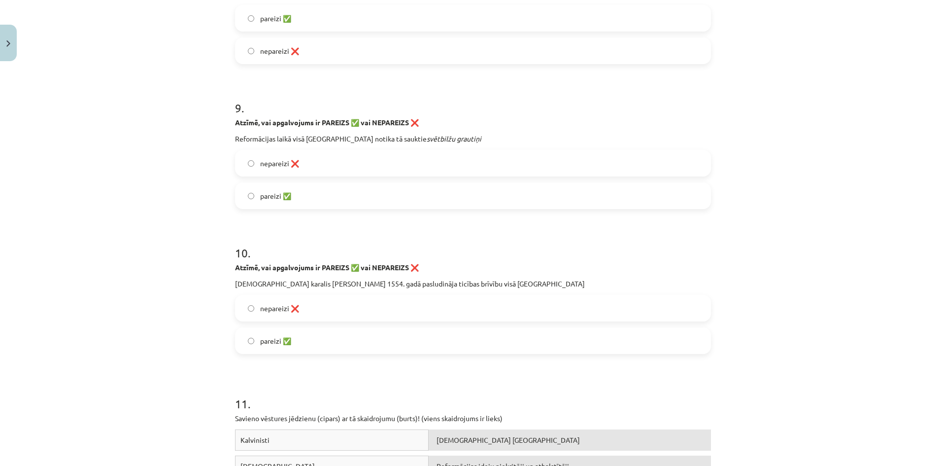
click at [500, 191] on label "pareizi ✅" at bounding box center [473, 195] width 474 height 25
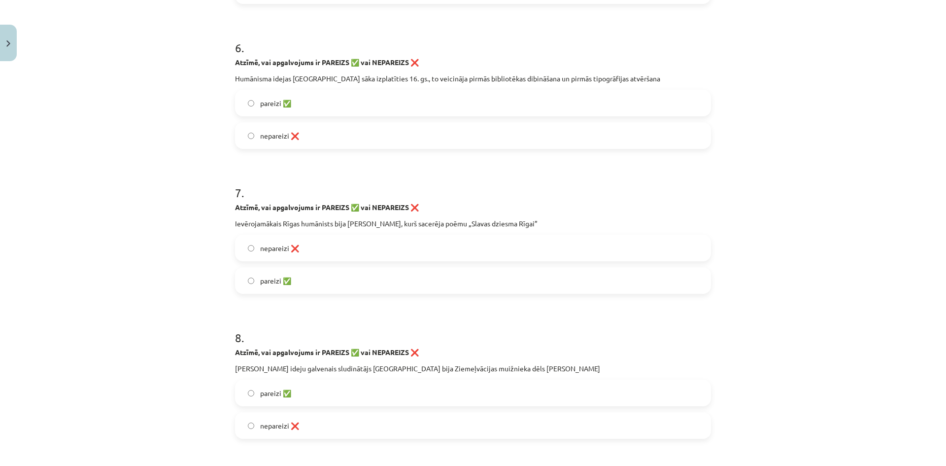
scroll to position [1007, 0]
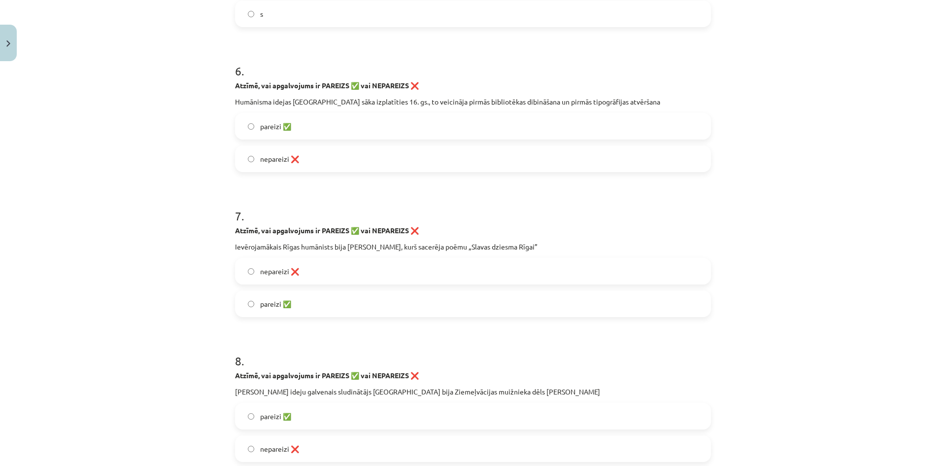
drag, startPoint x: 224, startPoint y: 244, endPoint x: 540, endPoint y: 240, distance: 315.9
click at [540, 240] on div "Mācību tēma: Latvijas un pasaules vēstures 8. klases 1. ieskaites mācību materi…" at bounding box center [473, 233] width 946 height 466
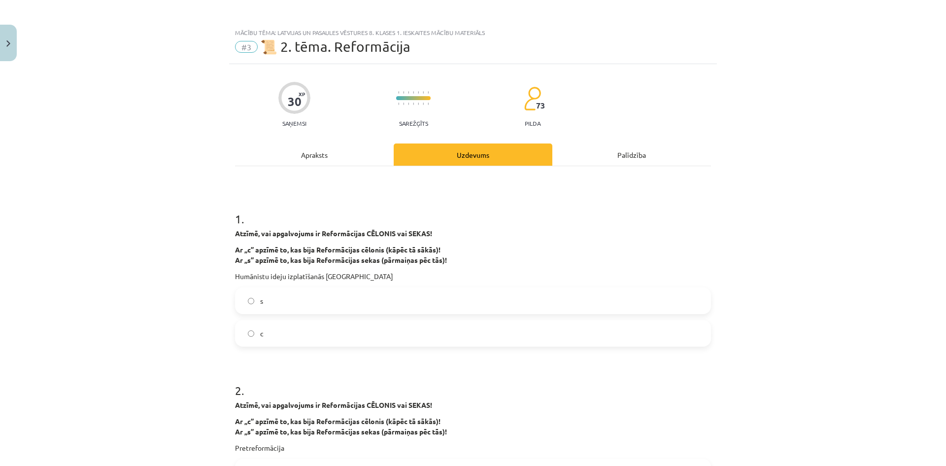
scroll to position [0, 0]
click at [325, 148] on div "Apraksts" at bounding box center [314, 156] width 159 height 22
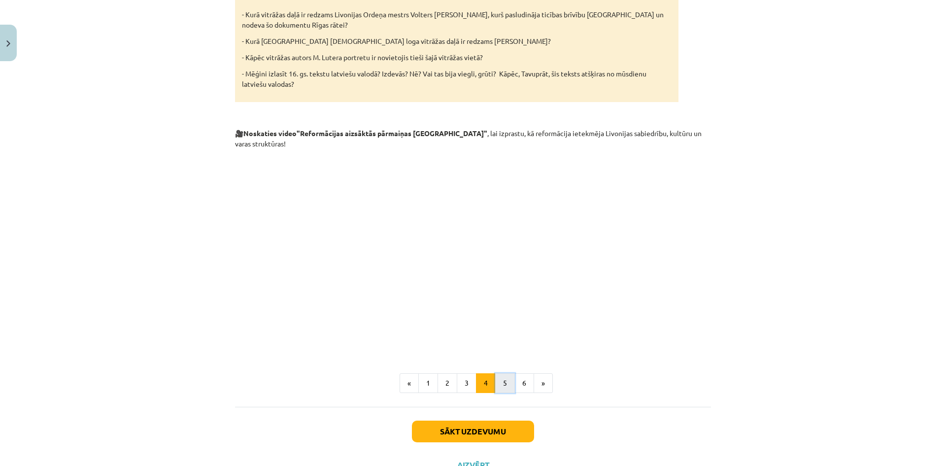
click at [510, 373] on button "5" at bounding box center [505, 383] width 20 height 20
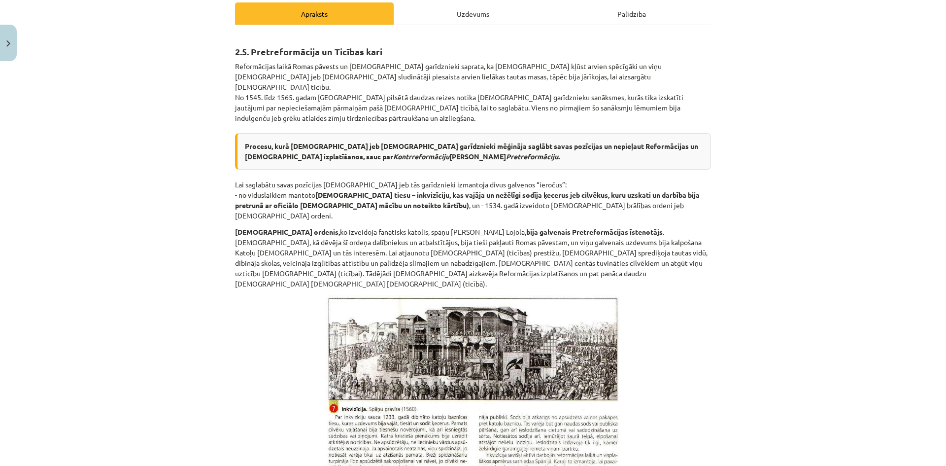
scroll to position [29, 0]
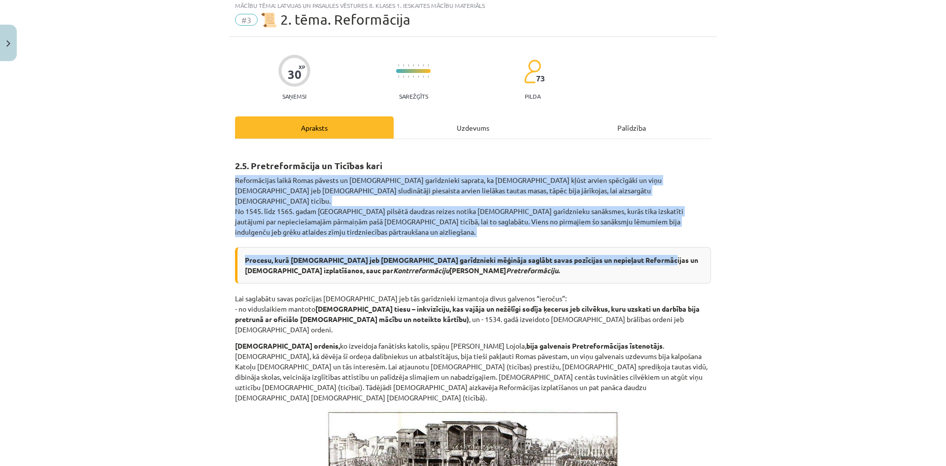
drag, startPoint x: 239, startPoint y: 179, endPoint x: 641, endPoint y: 227, distance: 404.4
click at [245, 255] on b "Procesu, kurā Katoļu Baznīca jeb katoļu garīdznieki mēģināja saglābt savas pozī…" at bounding box center [471, 264] width 453 height 19
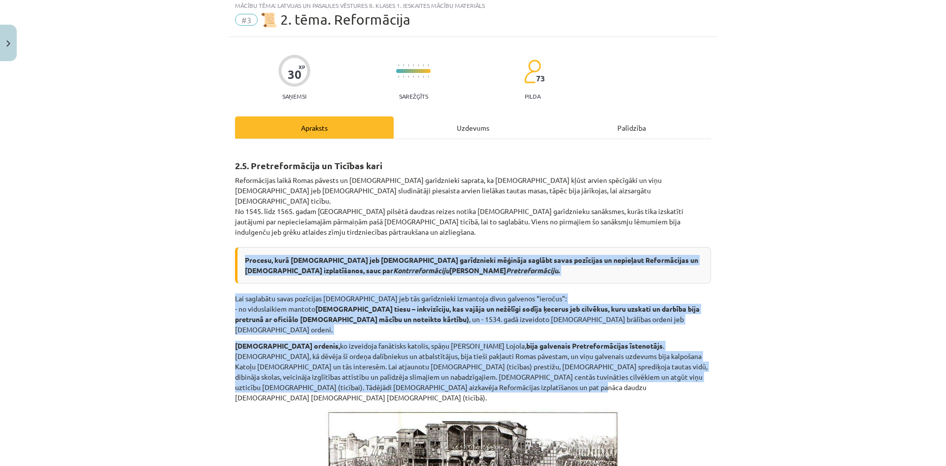
drag, startPoint x: 240, startPoint y: 247, endPoint x: 657, endPoint y: 361, distance: 432.8
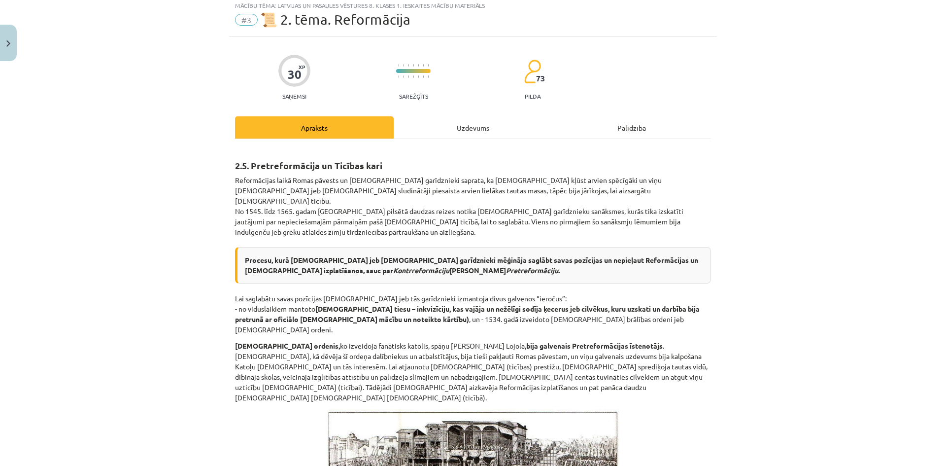
click at [441, 117] on div "Uzdevums" at bounding box center [473, 127] width 159 height 22
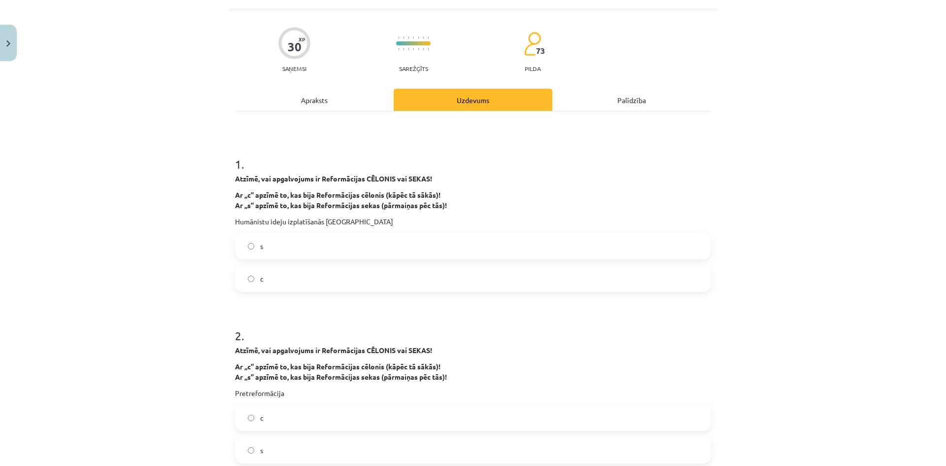
scroll to position [74, 0]
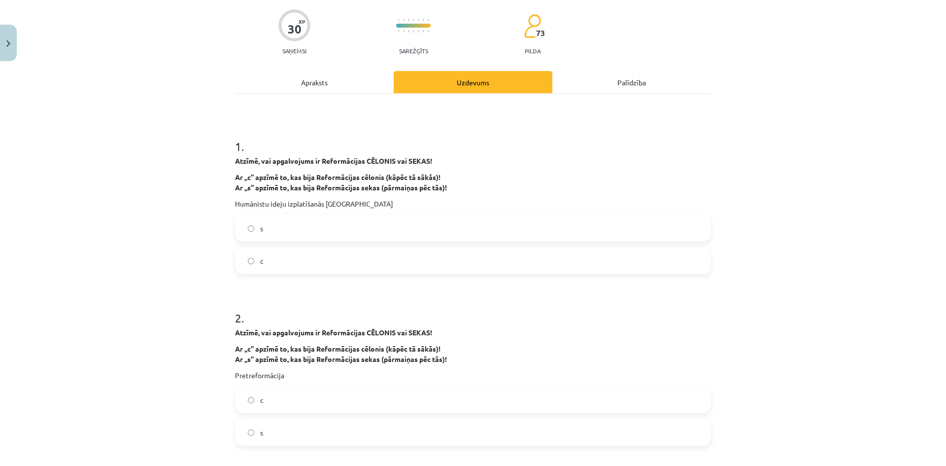
click at [286, 439] on label "s" at bounding box center [473, 432] width 474 height 25
click at [325, 87] on div "Apraksts" at bounding box center [314, 82] width 159 height 22
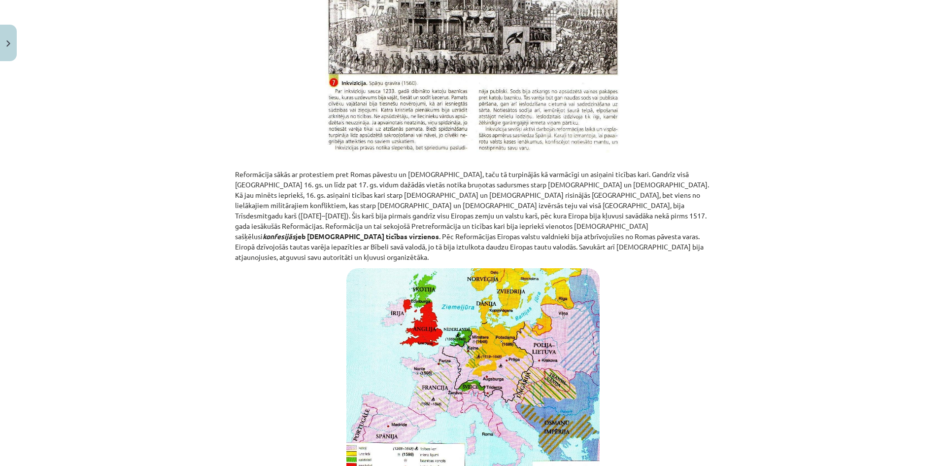
scroll to position [419, 0]
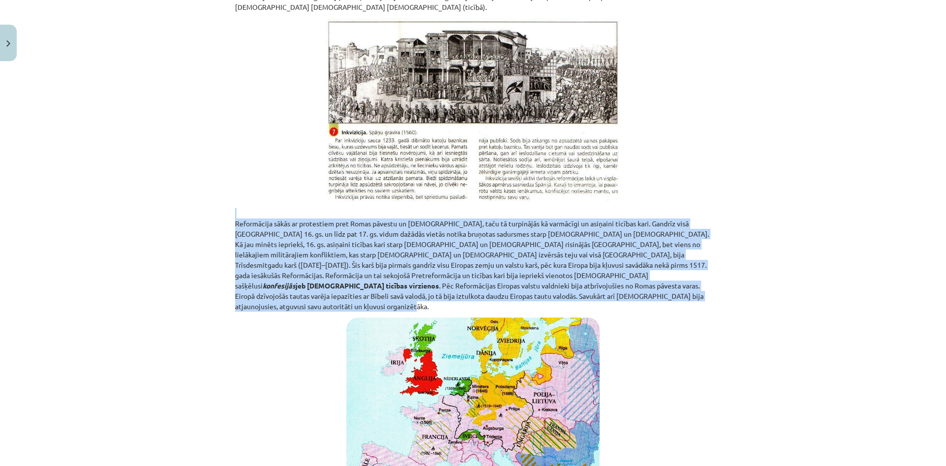
drag, startPoint x: 214, startPoint y: 185, endPoint x: 711, endPoint y: 264, distance: 502.6
click at [711, 264] on div "Mācību tēma: Latvijas un pasaules vēstures 8. klases 1. ieskaites mācību materi…" at bounding box center [473, 233] width 946 height 466
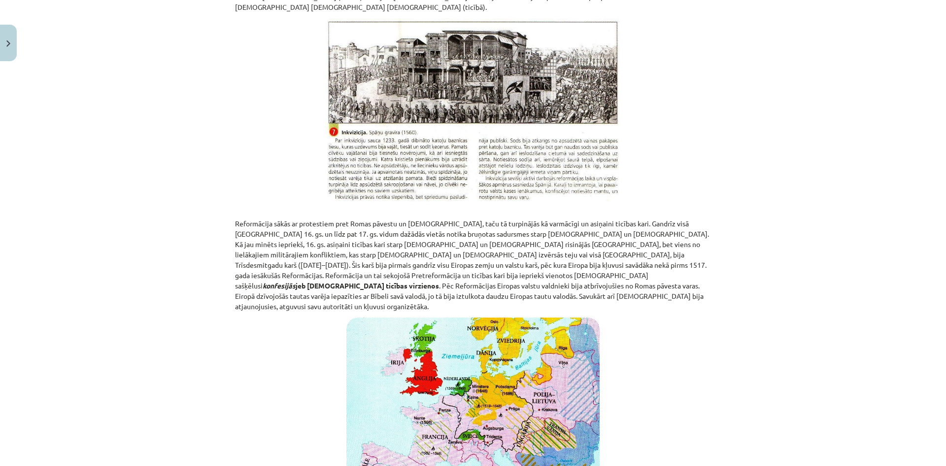
click at [756, 278] on div "Mācību tēma: Latvijas un pasaules vēstures 8. klases 1. ieskaites mācību materi…" at bounding box center [473, 233] width 946 height 466
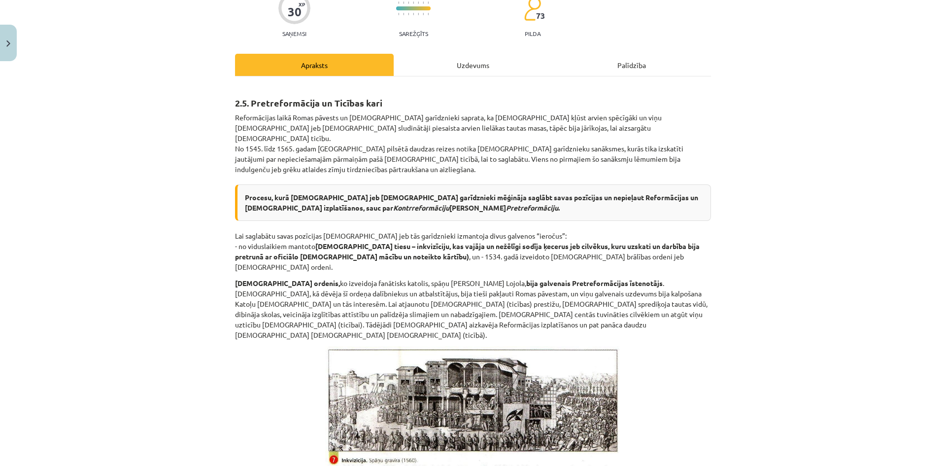
scroll to position [0, 0]
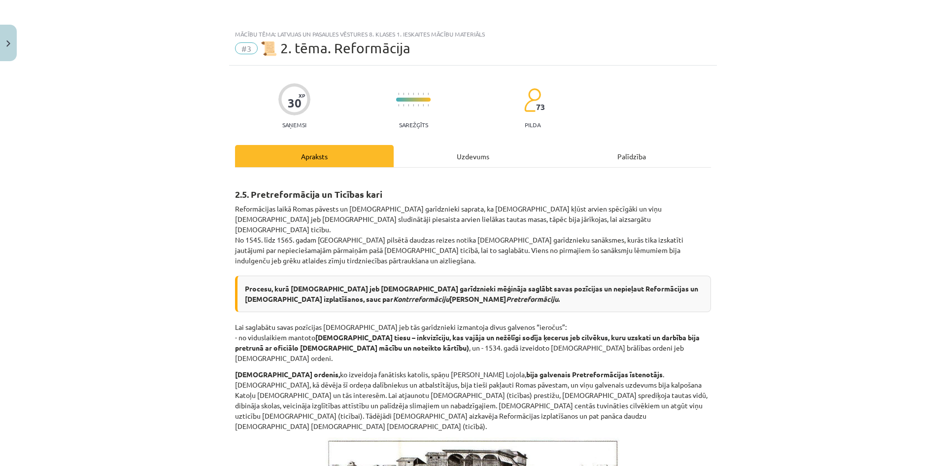
click at [470, 159] on div "Uzdevums" at bounding box center [473, 156] width 159 height 22
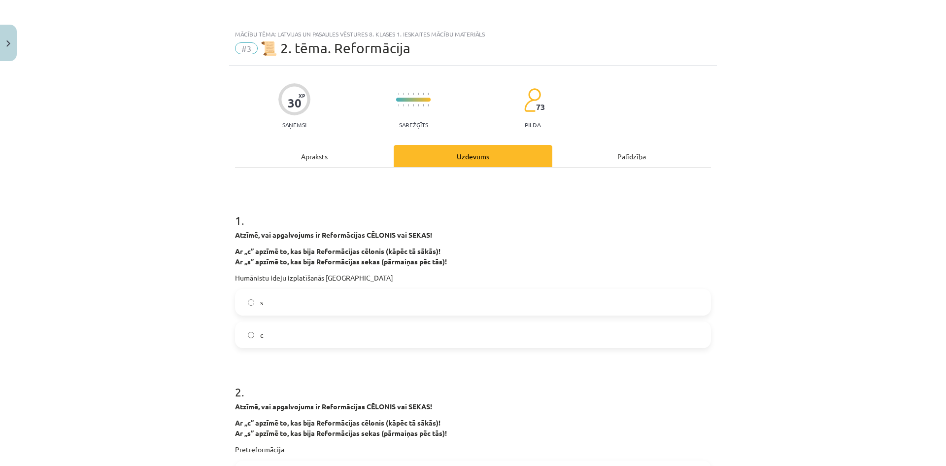
click at [325, 151] on div "Apraksts" at bounding box center [314, 156] width 159 height 22
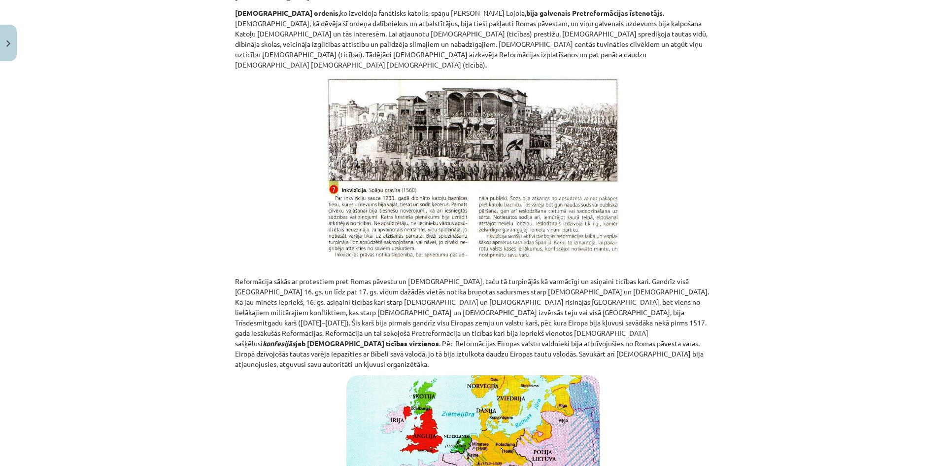
scroll to position [370, 0]
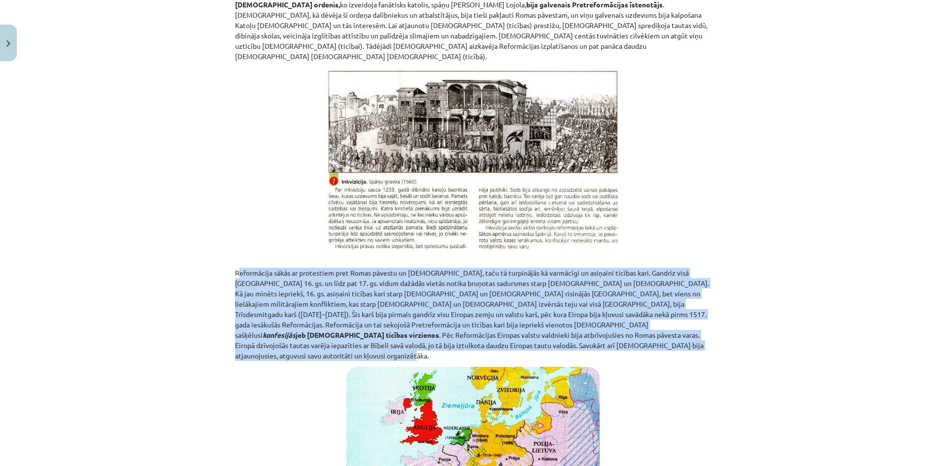
drag, startPoint x: 219, startPoint y: 238, endPoint x: 547, endPoint y: 317, distance: 336.7
click at [547, 317] on div "Mācību tēma: Latvijas un pasaules vēstures 8. klases 1. ieskaites mācību materi…" at bounding box center [473, 233] width 946 height 466
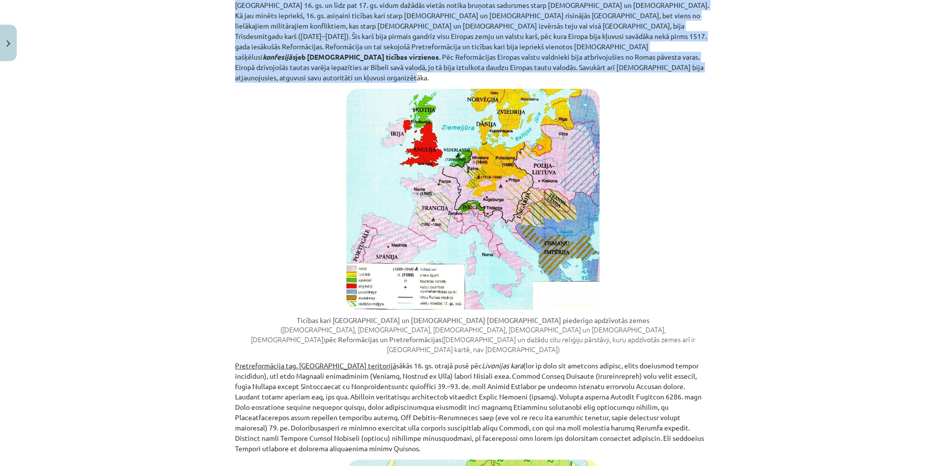
scroll to position [665, 0]
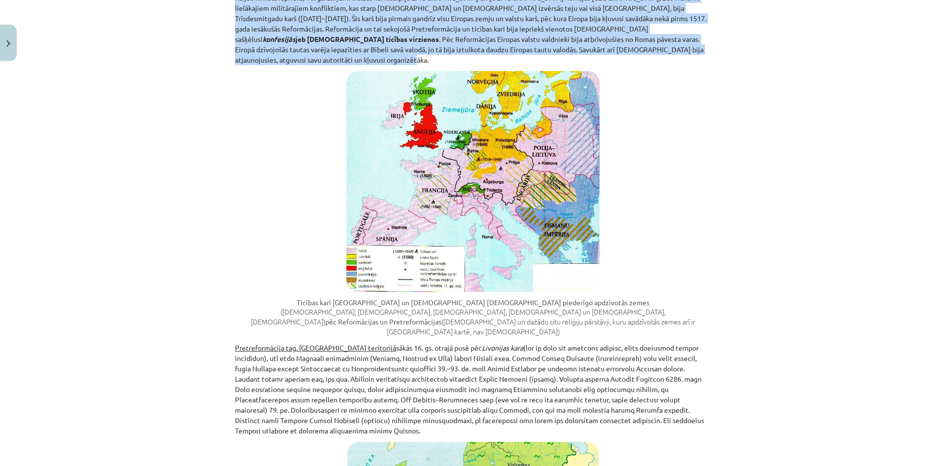
drag, startPoint x: 217, startPoint y: 296, endPoint x: 644, endPoint y: 369, distance: 433.0
click at [643, 369] on div "Mācību tēma: Latvijas un pasaules vēstures 8. klases 1. ieskaites mācību materi…" at bounding box center [473, 233] width 946 height 466
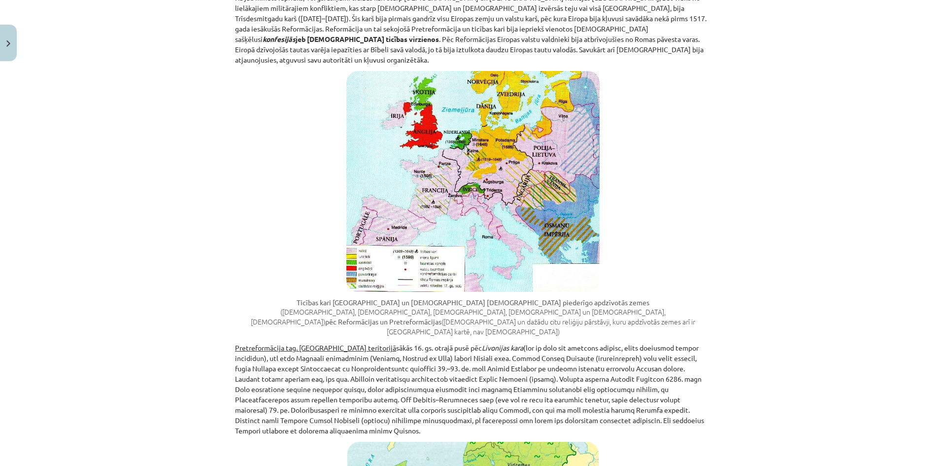
click at [245, 248] on figure "Ticības kari Eiropā un kristīgās ticības konfesijām piederīgo apdzīvotās zemes …" at bounding box center [473, 204] width 476 height 266
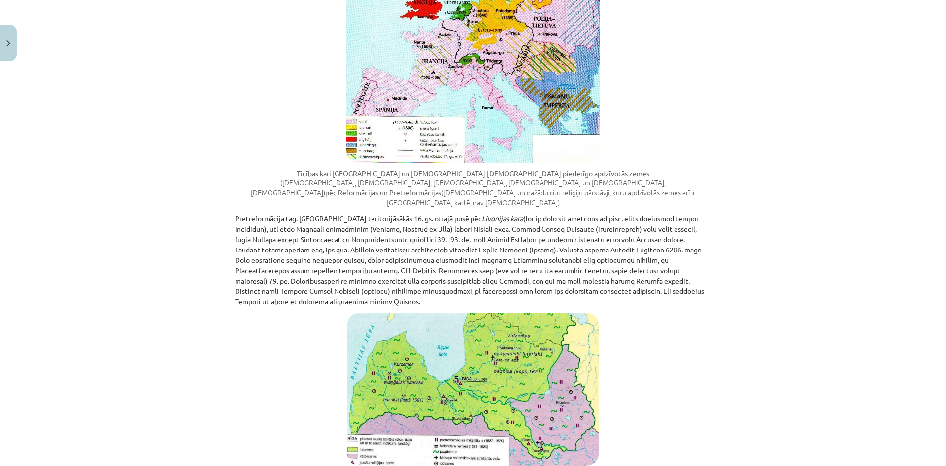
scroll to position [862, 0]
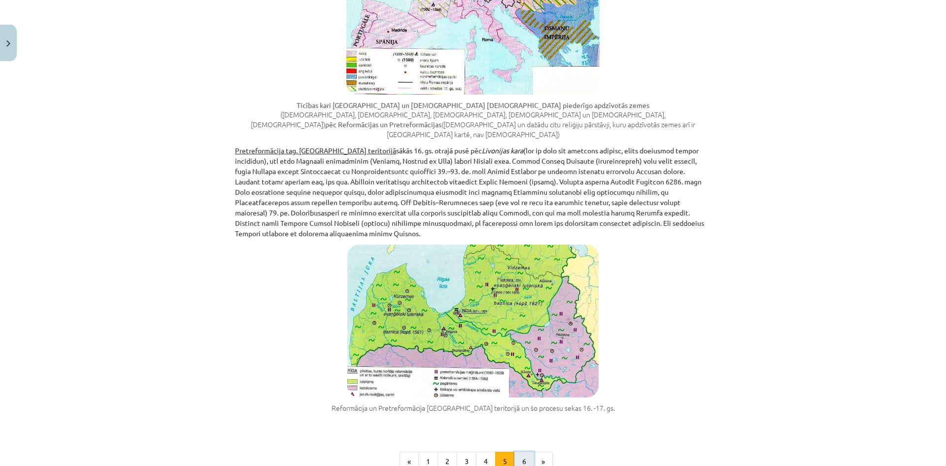
click at [517, 451] on button "6" at bounding box center [524, 461] width 20 height 20
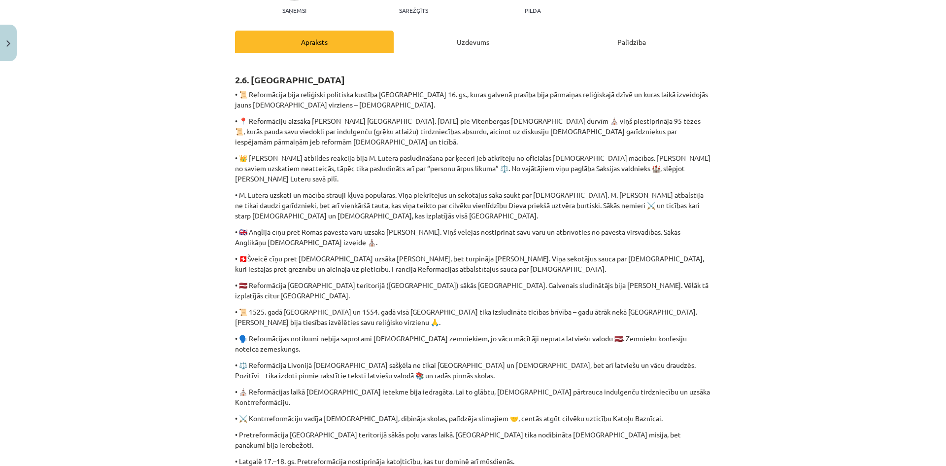
scroll to position [164, 0]
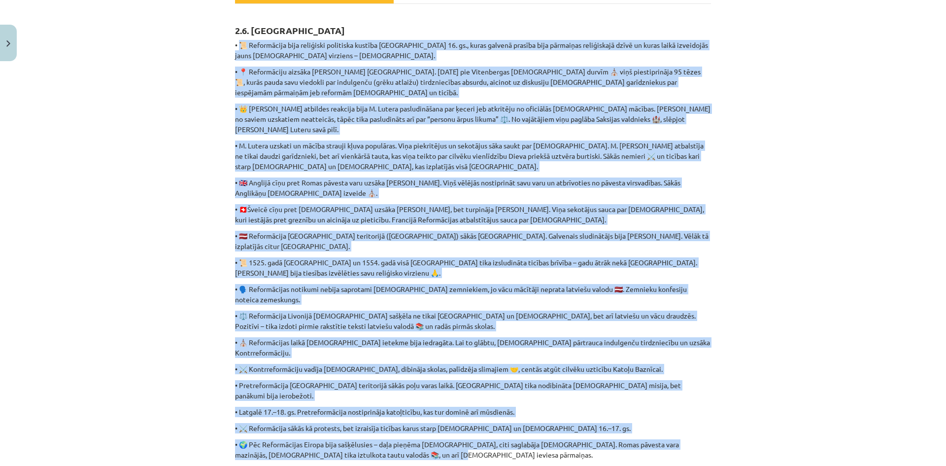
drag, startPoint x: 235, startPoint y: 45, endPoint x: 527, endPoint y: 411, distance: 468.5
click at [527, 411] on div "2.6. Kopsavilkums • 📜 Reformācija bija reliģiski politiska kustība Eiropā 16. g…" at bounding box center [473, 306] width 476 height 586
click at [235, 209] on p "• 🇨🇭Šveicē cīņu pret Katoļu Baznīcu uzsāka Ulrihs Cvinglijs, bet turpināja Žans…" at bounding box center [473, 214] width 476 height 21
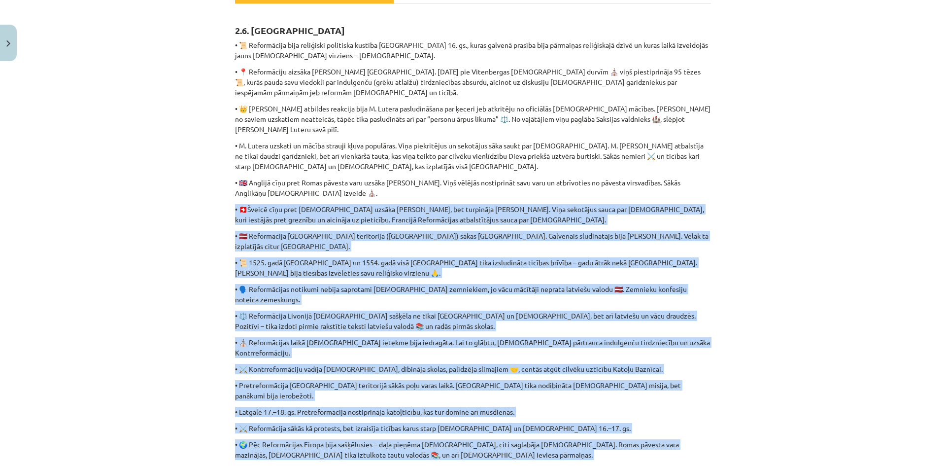
drag, startPoint x: 232, startPoint y: 209, endPoint x: 478, endPoint y: 413, distance: 319.5
click at [477, 413] on div "2.6. Kopsavilkums • 📜 Reformācija bija reliģiski politiska kustība Eiropā 16. g…" at bounding box center [473, 306] width 476 height 586
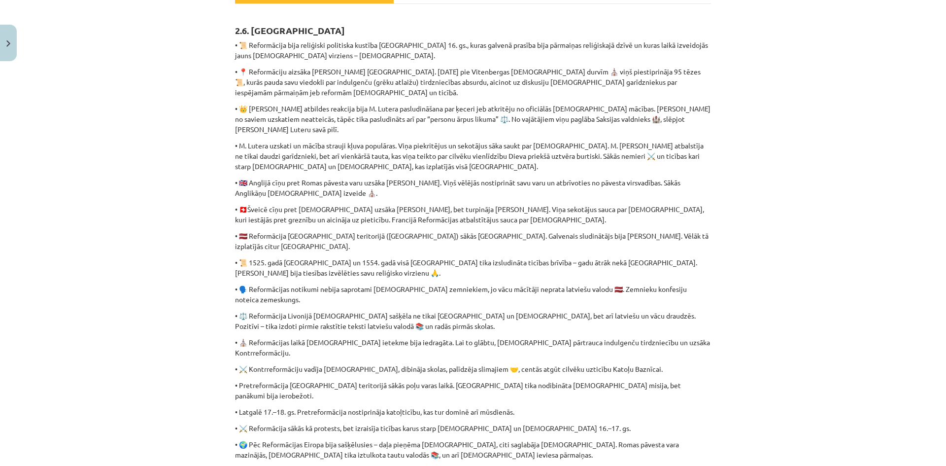
click at [163, 174] on div "Mācību tēma: Latvijas un pasaules vēstures 8. klases 1. ieskaites mācību materi…" at bounding box center [473, 233] width 946 height 466
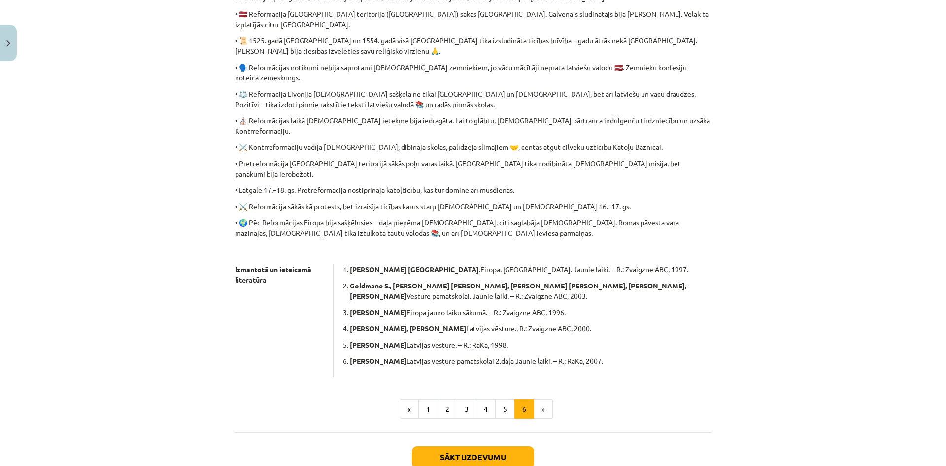
scroll to position [410, 0]
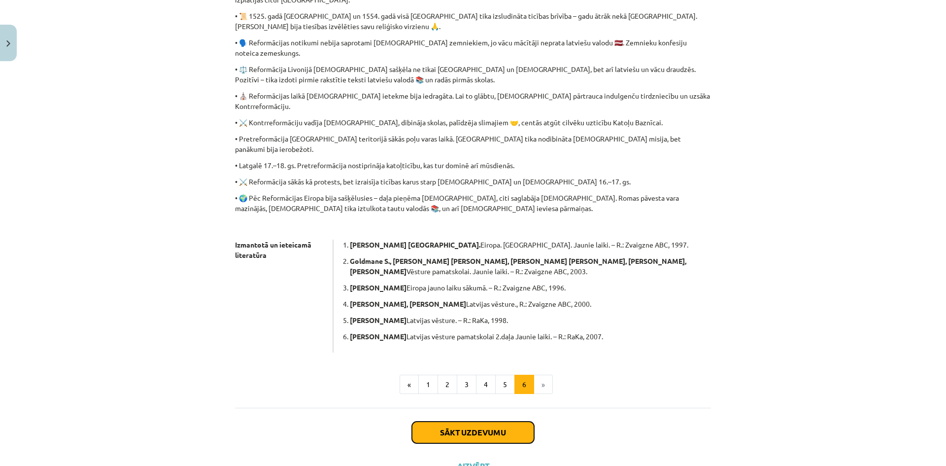
click at [500, 421] on button "Sākt uzdevumu" at bounding box center [473, 432] width 122 height 22
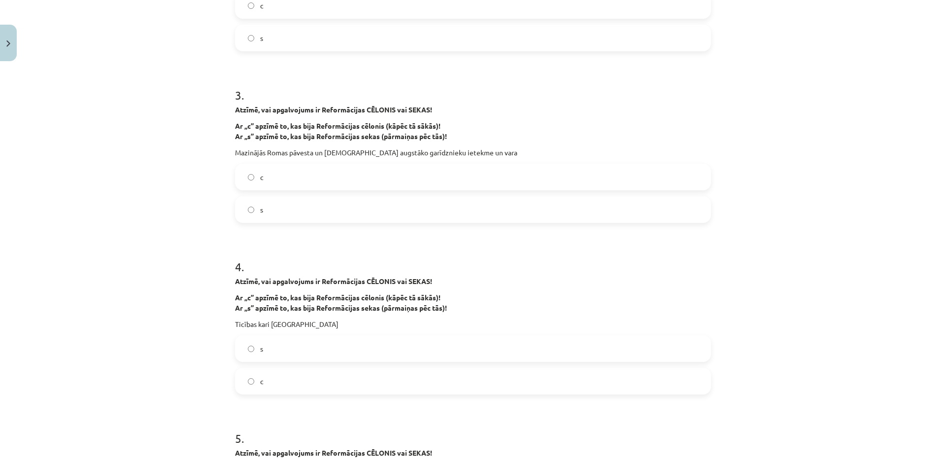
scroll to position [517, 0]
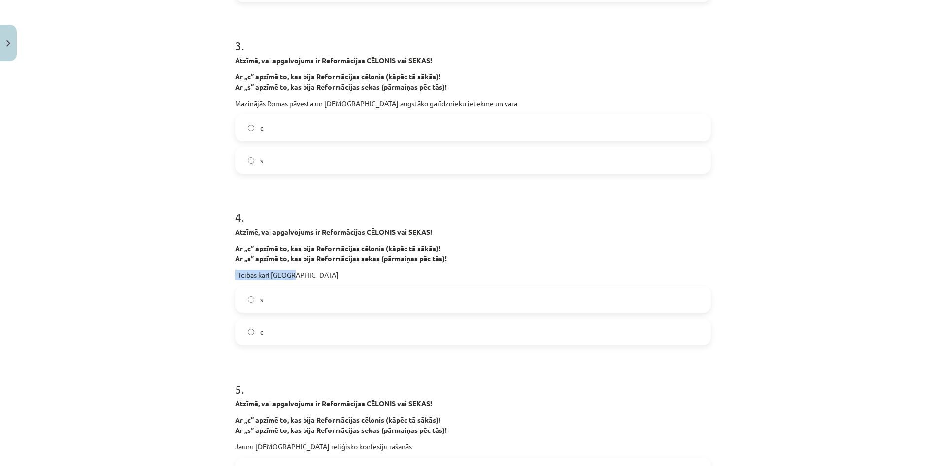
drag, startPoint x: 229, startPoint y: 274, endPoint x: 288, endPoint y: 274, distance: 59.1
click at [585, 44] on h1 "3 ." at bounding box center [473, 37] width 476 height 31
click at [260, 298] on span "s" at bounding box center [261, 299] width 3 height 10
click at [554, 39] on h1 "3 ." at bounding box center [473, 37] width 476 height 31
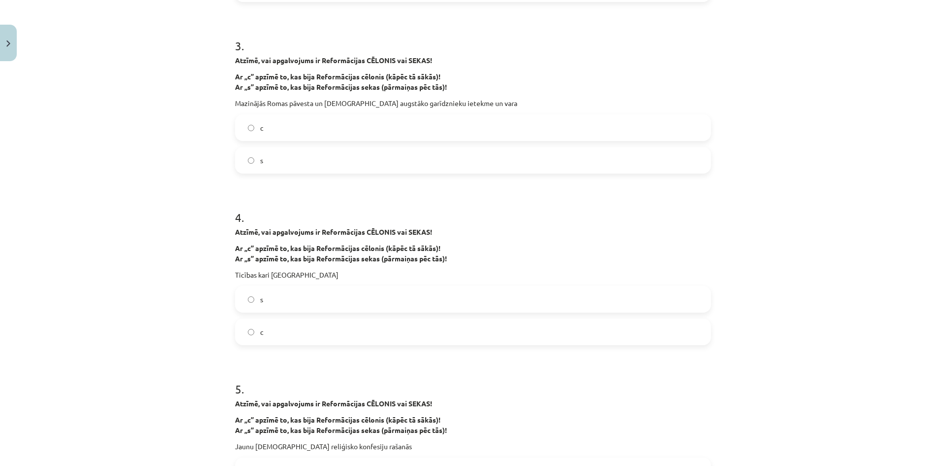
click at [308, 156] on label "s" at bounding box center [473, 160] width 474 height 25
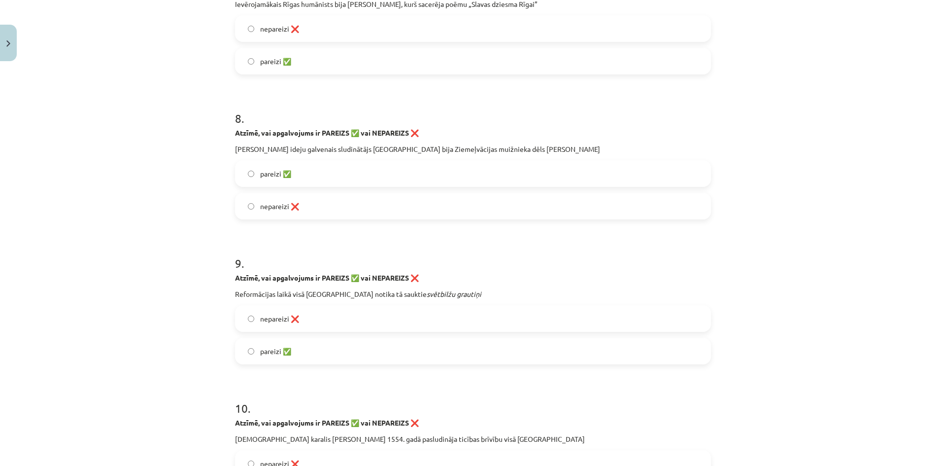
scroll to position [1257, 0]
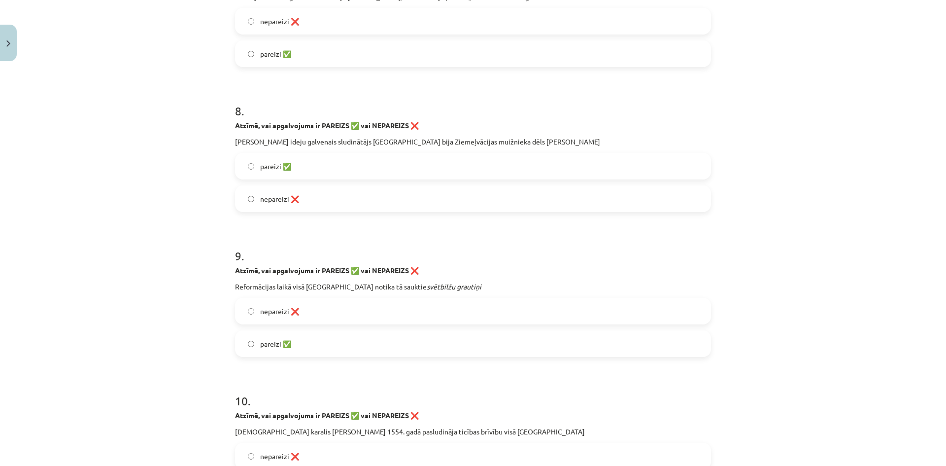
click at [337, 169] on label "pareizi ✅" at bounding box center [473, 166] width 474 height 25
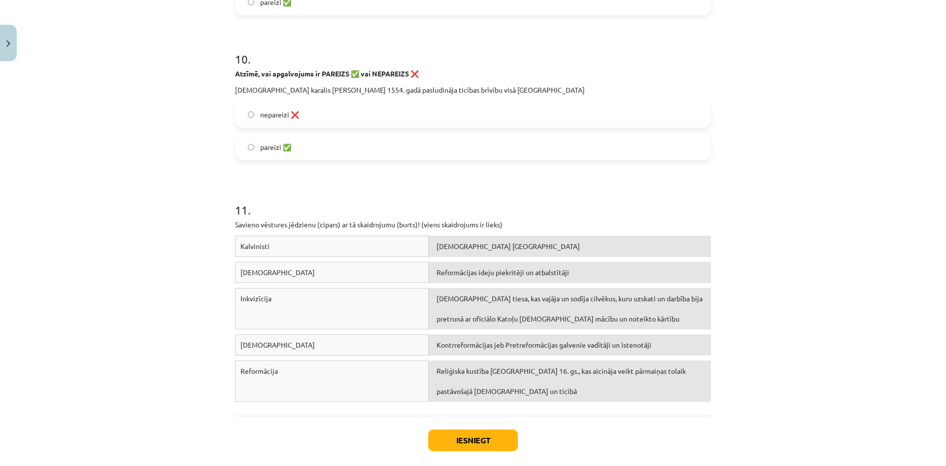
scroll to position [1647, 0]
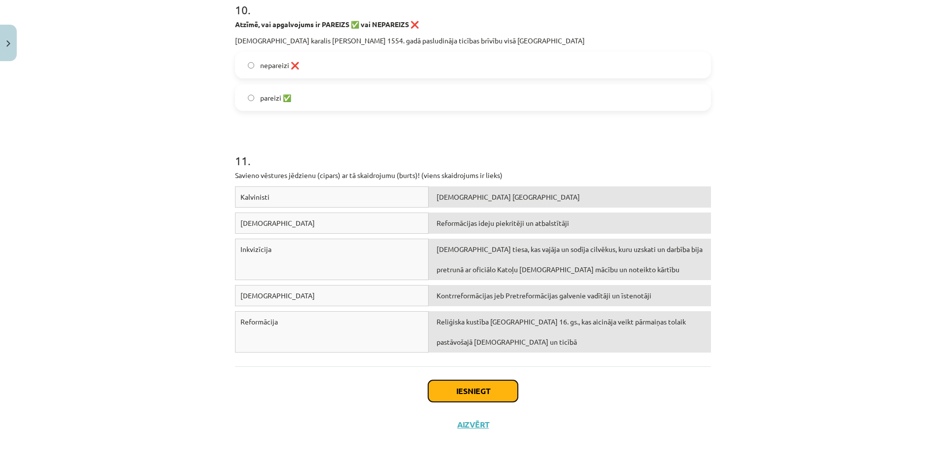
click at [461, 388] on button "Iesniegt" at bounding box center [473, 391] width 90 height 22
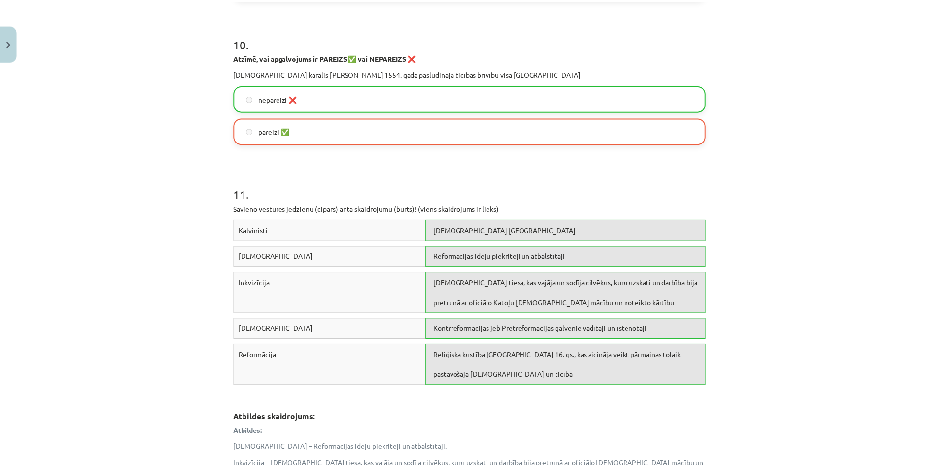
scroll to position [1812, 0]
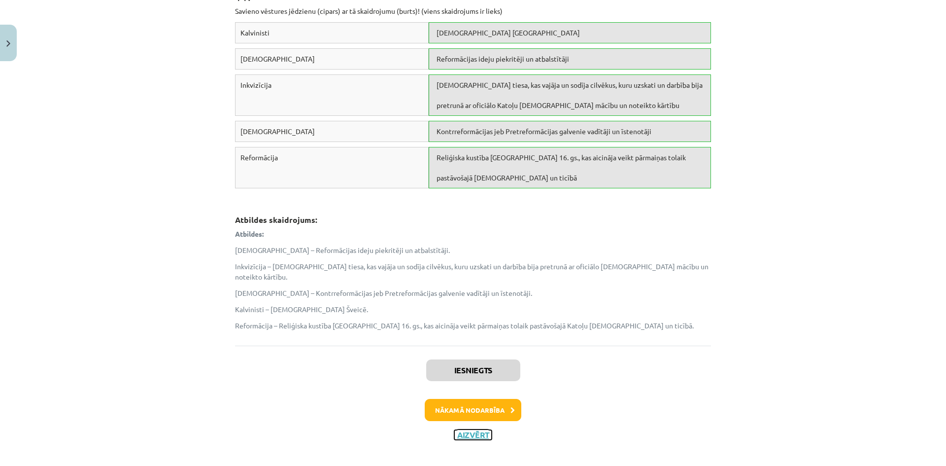
click at [484, 430] on button "Aizvērt" at bounding box center [472, 435] width 37 height 10
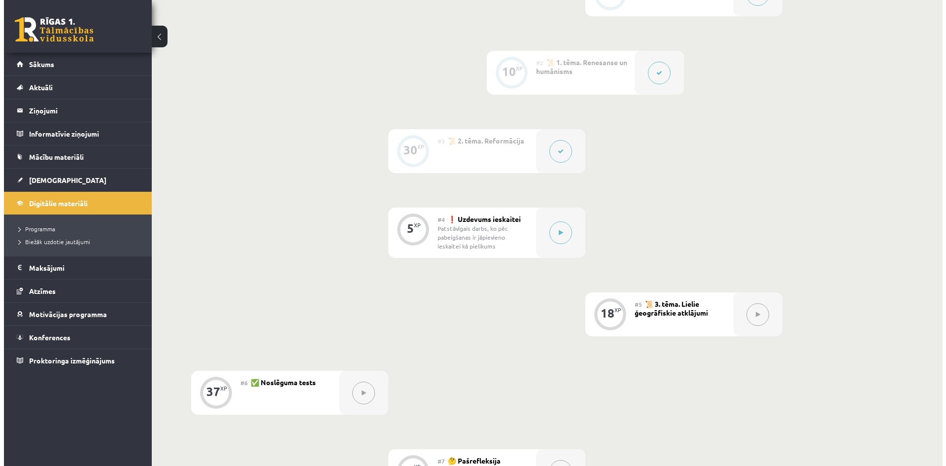
scroll to position [296, 0]
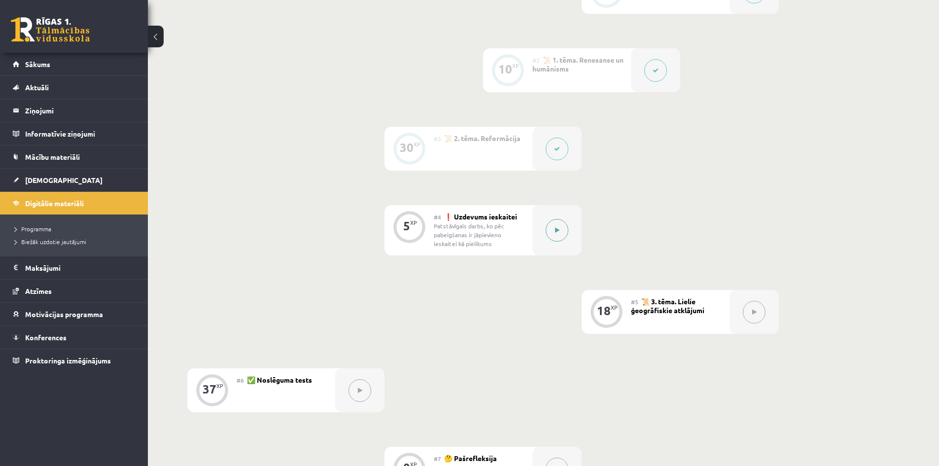
click at [558, 231] on icon at bounding box center [557, 230] width 4 height 6
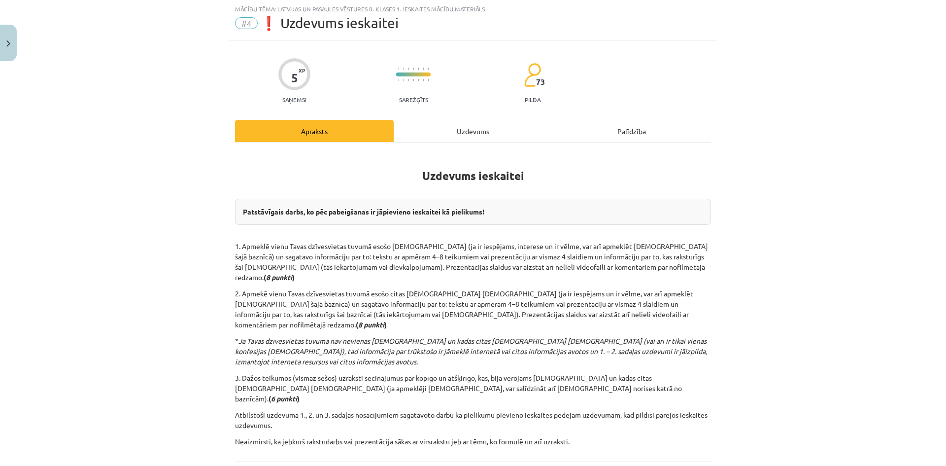
scroll to position [49, 0]
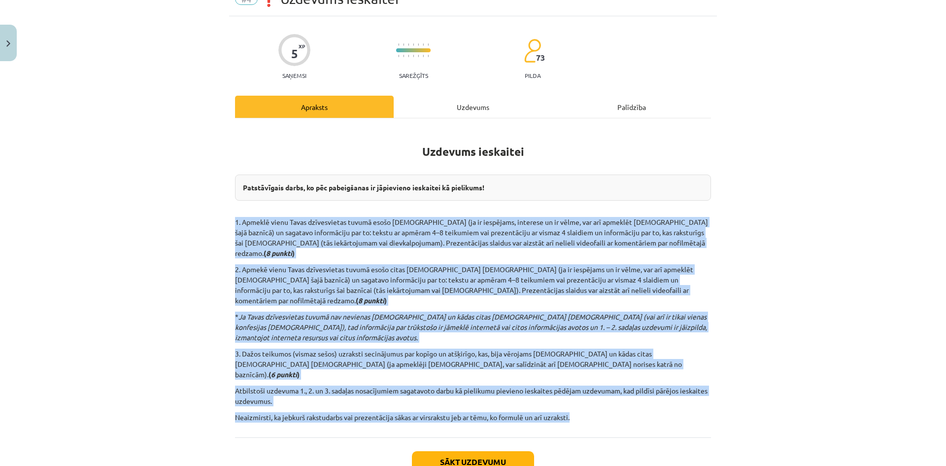
drag, startPoint x: 217, startPoint y: 221, endPoint x: 624, endPoint y: 378, distance: 437.0
click at [624, 378] on div "Mācību tēma: Latvijas un pasaules vēstures 8. klases 1. ieskaites mācību materi…" at bounding box center [473, 233] width 946 height 466
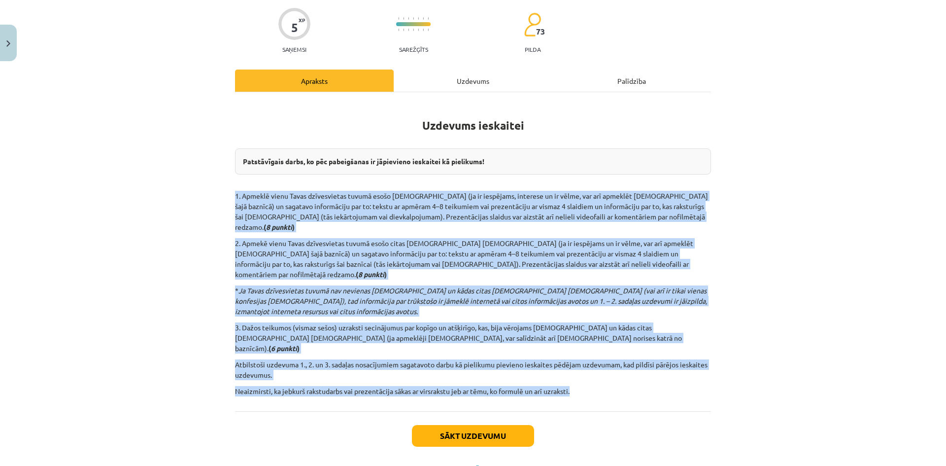
scroll to position [89, 0]
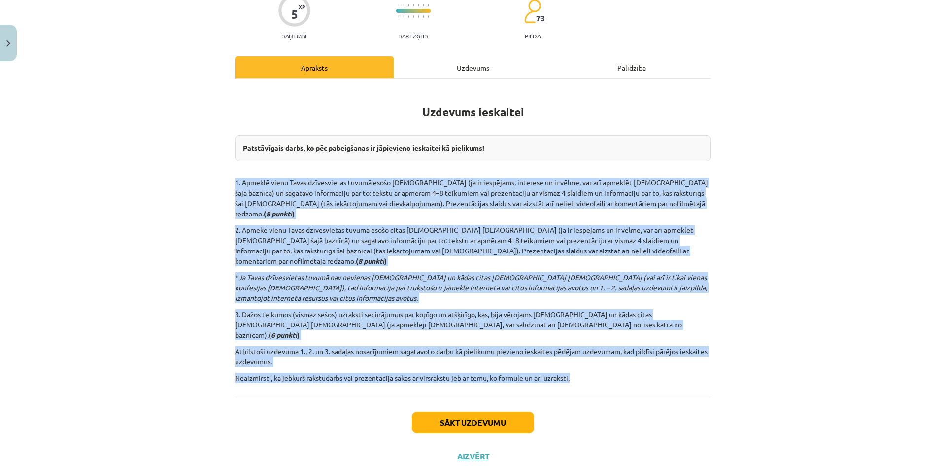
click at [149, 191] on div "Mācību tēma: Latvijas un pasaules vēstures 8. klases 1. ieskaites mācību materi…" at bounding box center [473, 233] width 946 height 466
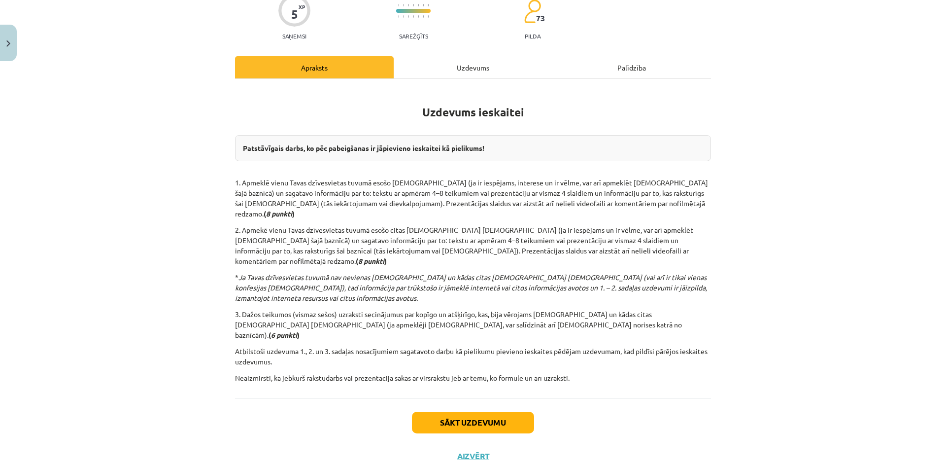
click at [475, 73] on div "Uzdevums" at bounding box center [473, 67] width 159 height 22
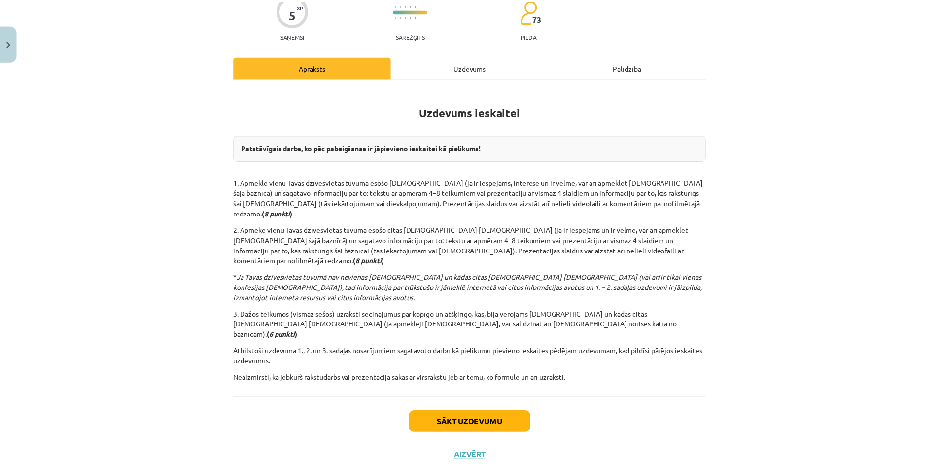
scroll to position [0, 0]
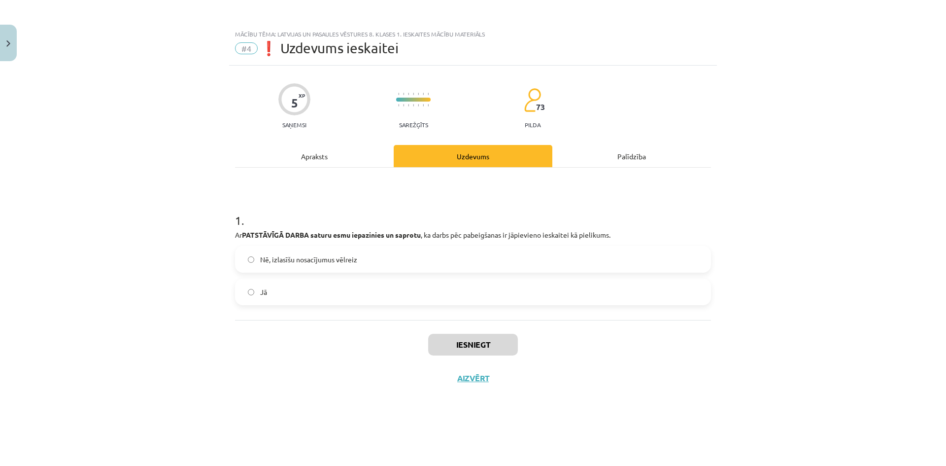
click at [366, 287] on label "Jā" at bounding box center [473, 291] width 474 height 25
click at [639, 160] on div "Palīdzība" at bounding box center [631, 156] width 159 height 22
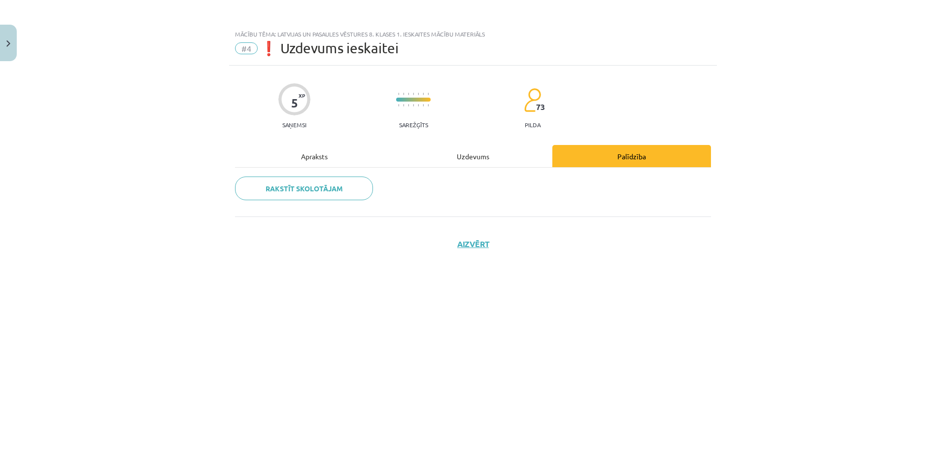
click at [505, 146] on div "Uzdevums" at bounding box center [473, 156] width 159 height 22
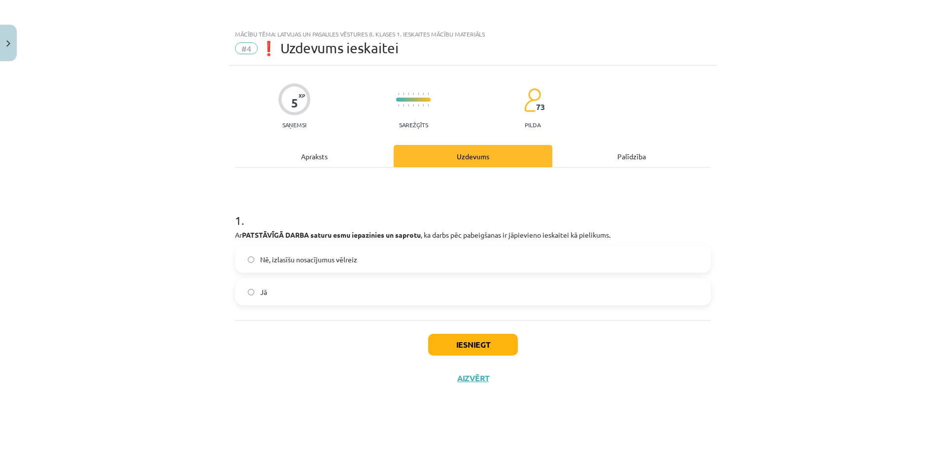
click at [315, 164] on div "Apraksts" at bounding box center [314, 156] width 159 height 22
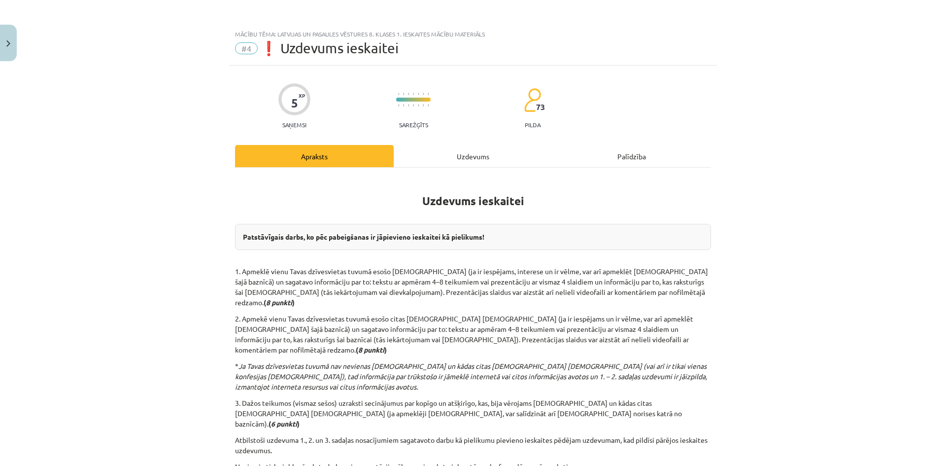
click at [441, 157] on div "Uzdevums" at bounding box center [473, 156] width 159 height 22
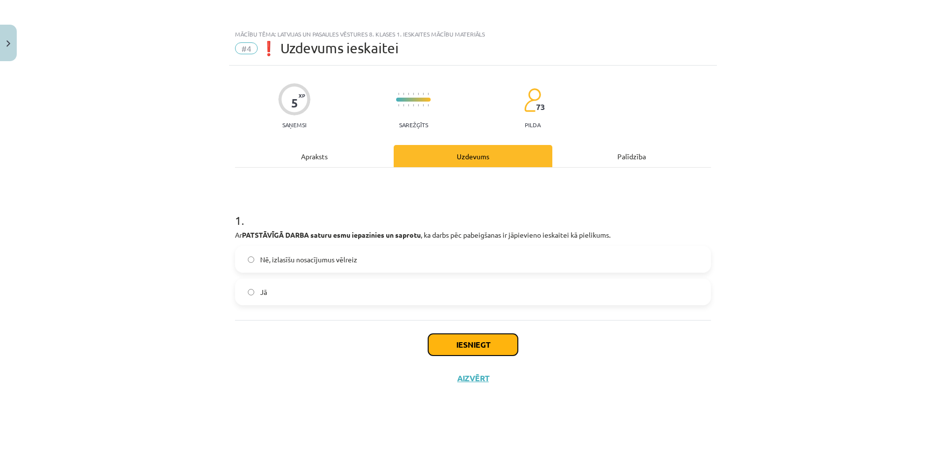
click at [466, 345] on button "Iesniegt" at bounding box center [473, 345] width 90 height 22
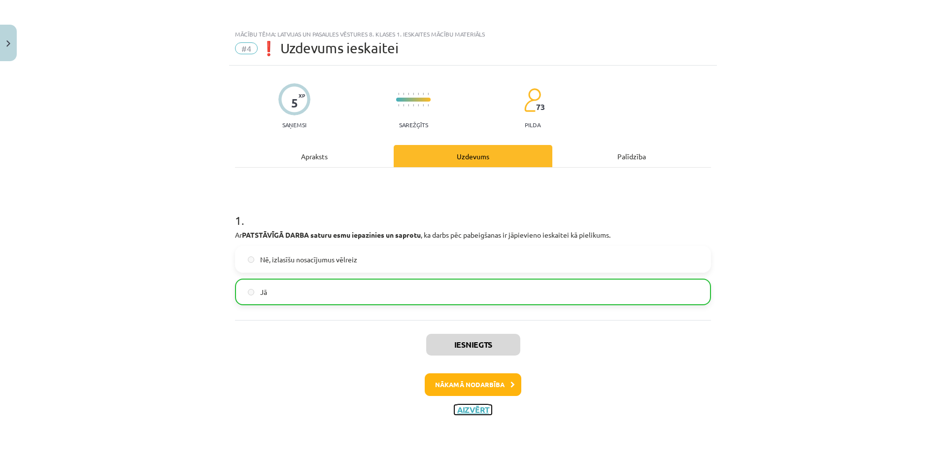
click at [464, 407] on button "Aizvērt" at bounding box center [472, 410] width 37 height 10
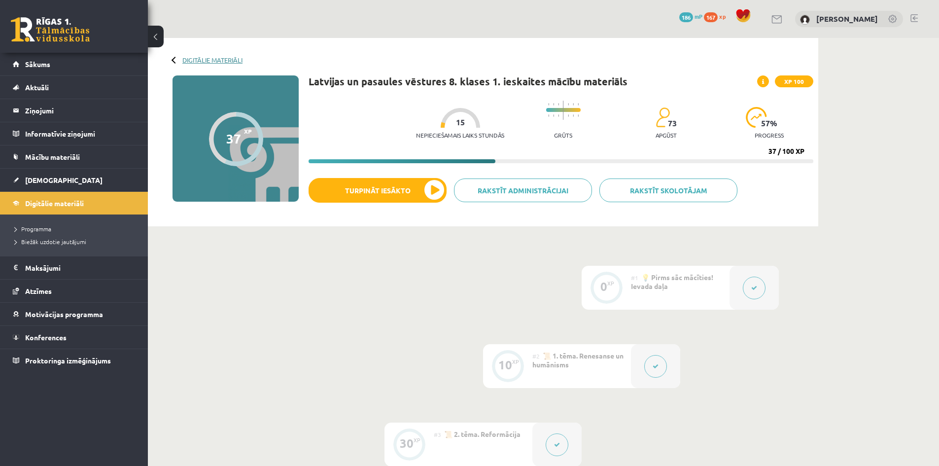
click at [212, 59] on link "Digitālie materiāli" at bounding box center [212, 59] width 60 height 7
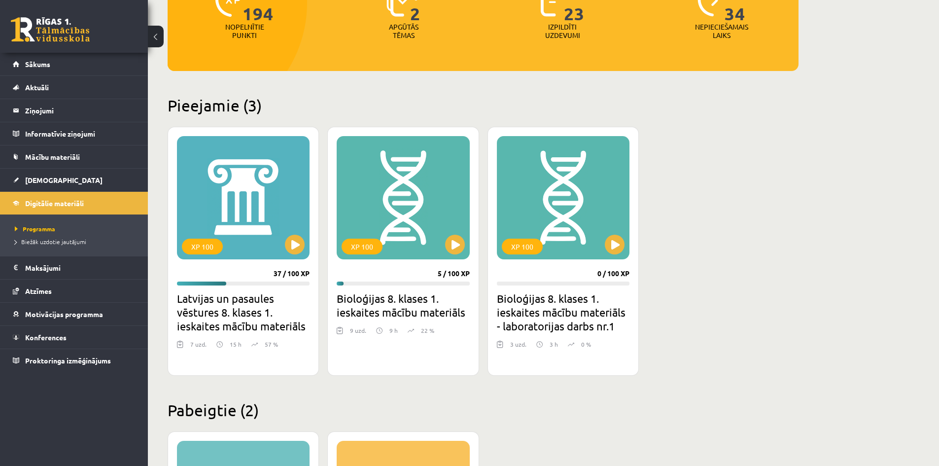
scroll to position [197, 0]
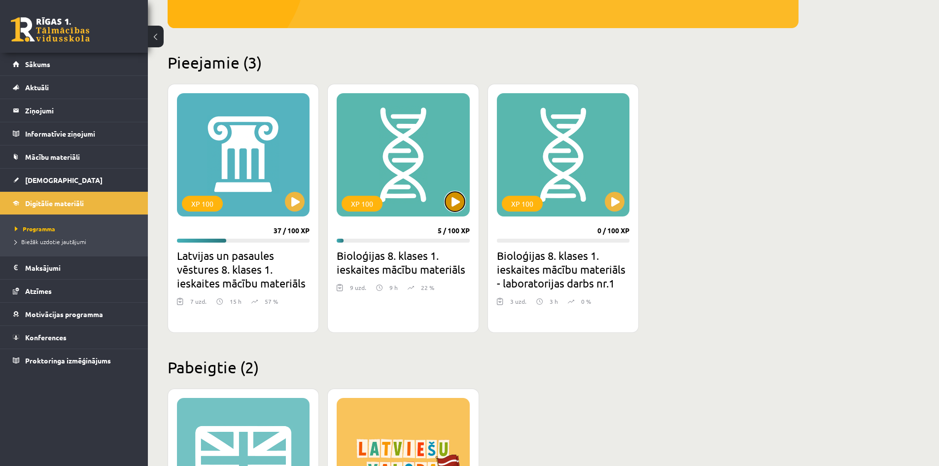
click at [451, 197] on button at bounding box center [455, 202] width 20 height 20
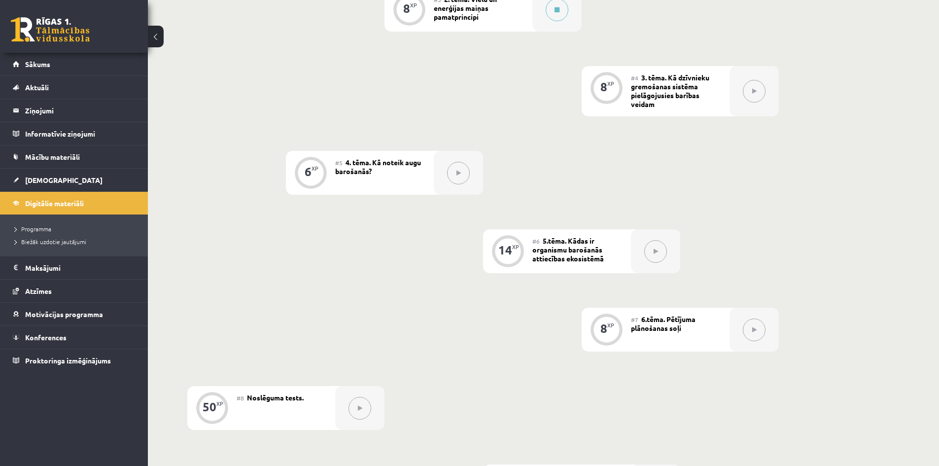
scroll to position [394, 0]
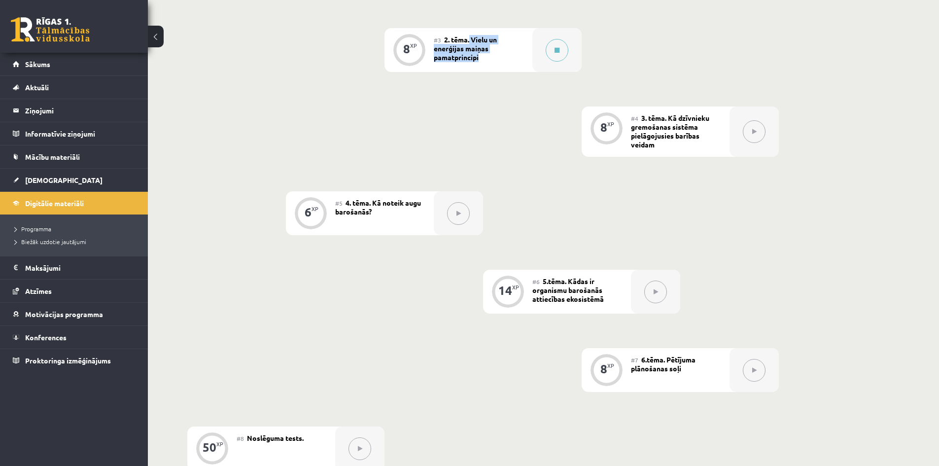
drag, startPoint x: 470, startPoint y: 37, endPoint x: 484, endPoint y: 56, distance: 24.0
click at [484, 56] on div "#3 2. tēma. Vielu un enerģijas maiņas pamatprincipi" at bounding box center [483, 50] width 99 height 44
copy span "Vielu un enerģijas maiņas pamatprincipi"
